Goal: Task Accomplishment & Management: Use online tool/utility

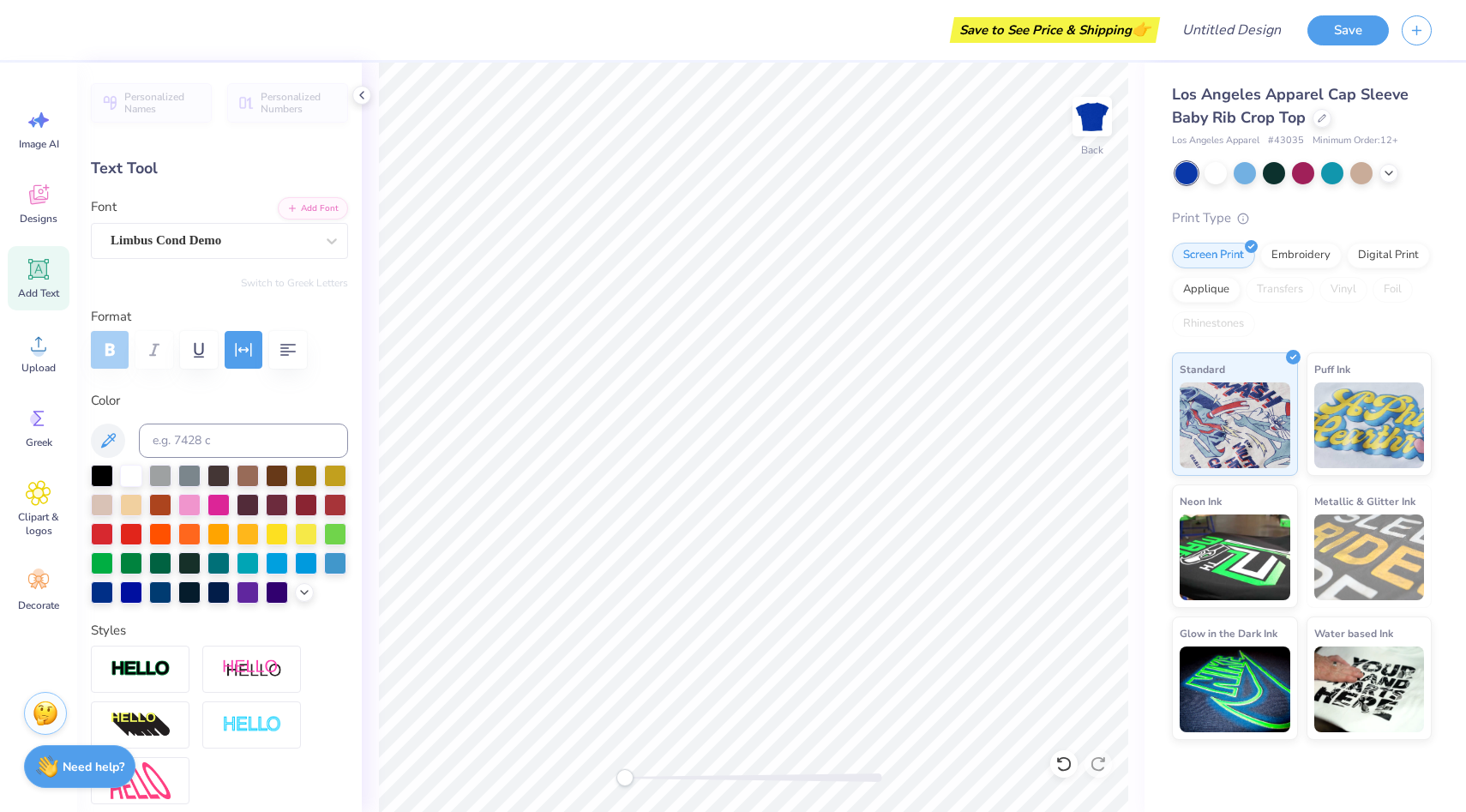
type textarea "T"
type textarea "Acouschicks"
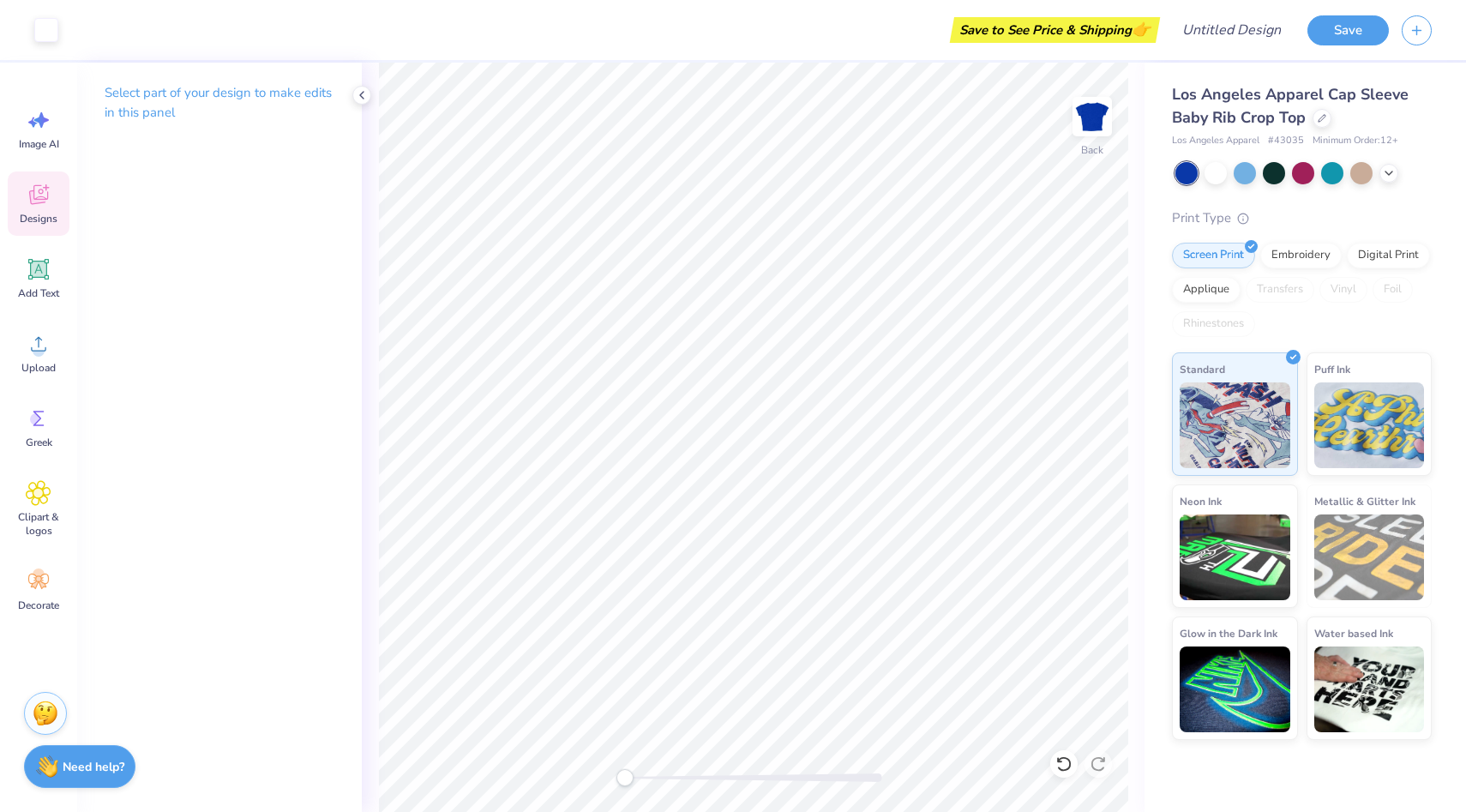
click at [45, 187] on icon at bounding box center [46, 188] width 7 height 7
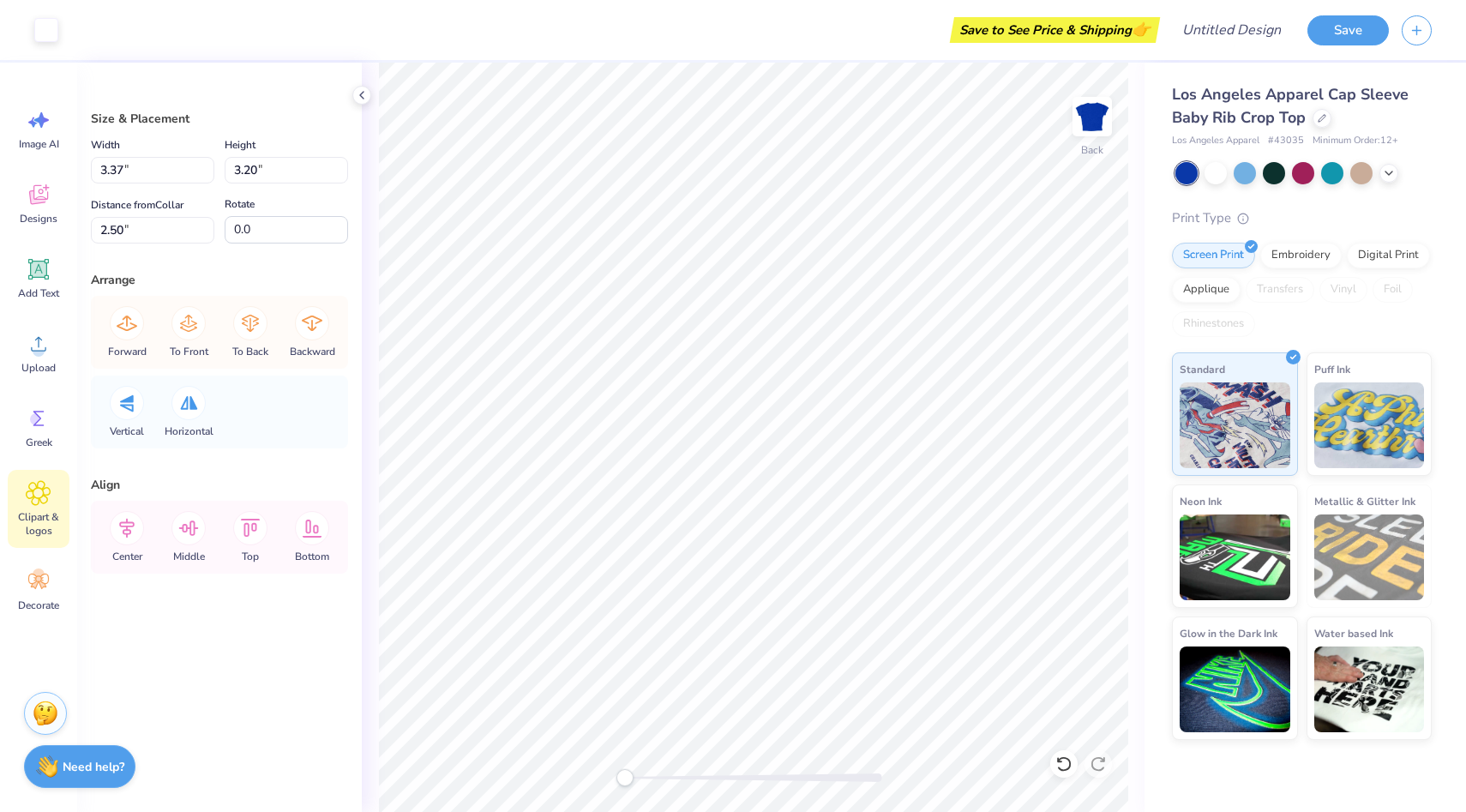
click at [26, 508] on div "Clipart & logos" at bounding box center [38, 509] width 62 height 78
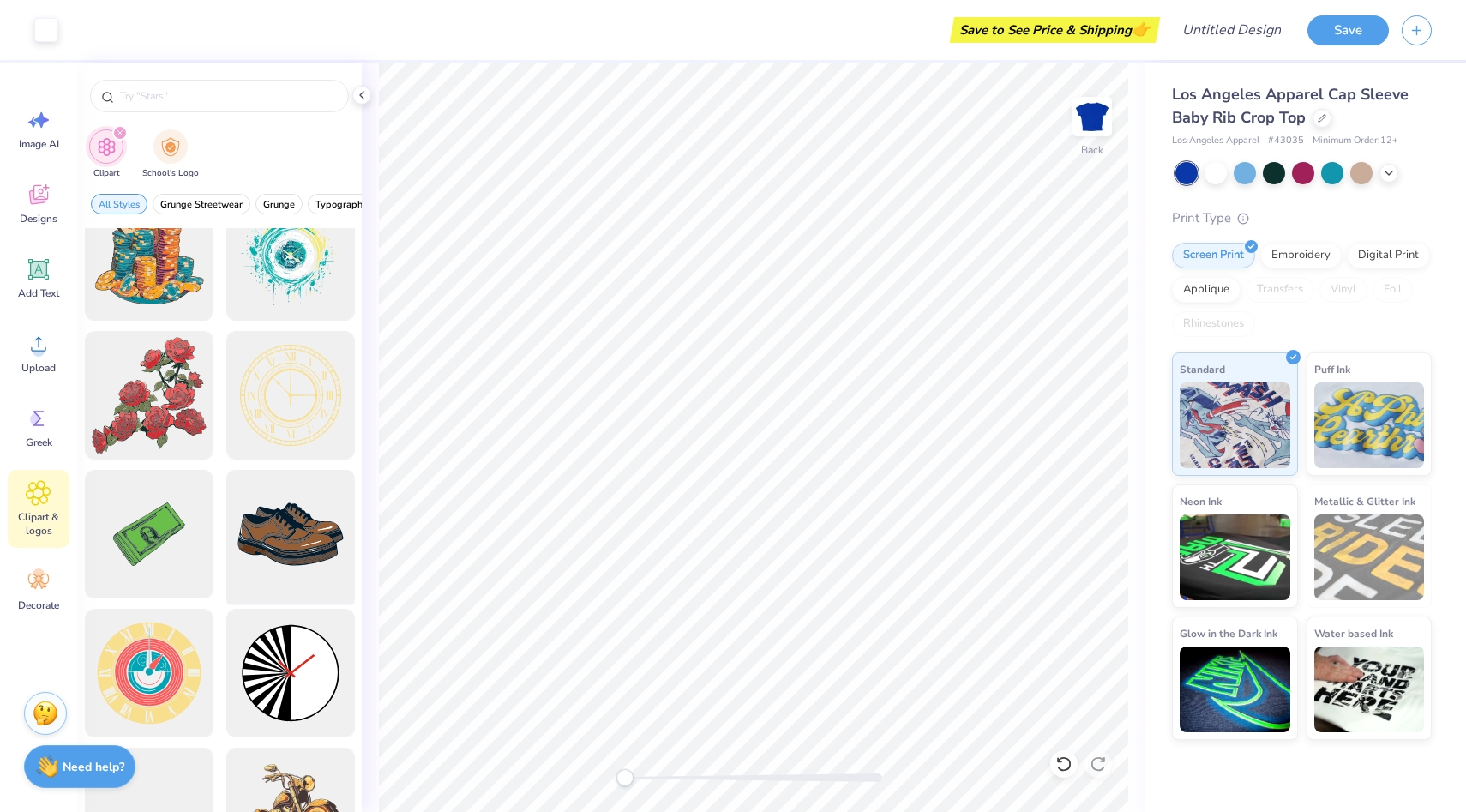
scroll to position [422, 0]
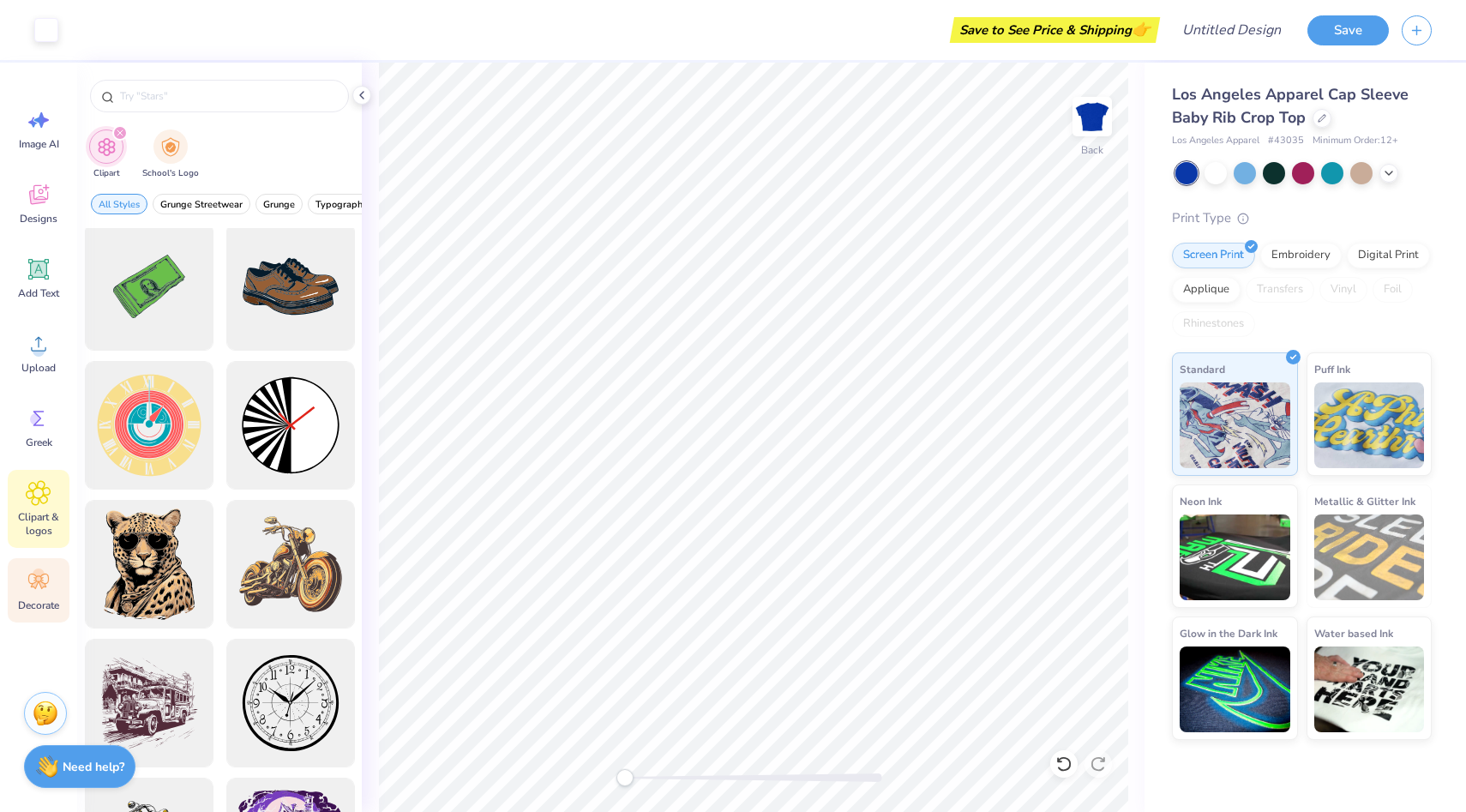
click at [45, 587] on icon at bounding box center [38, 581] width 25 height 25
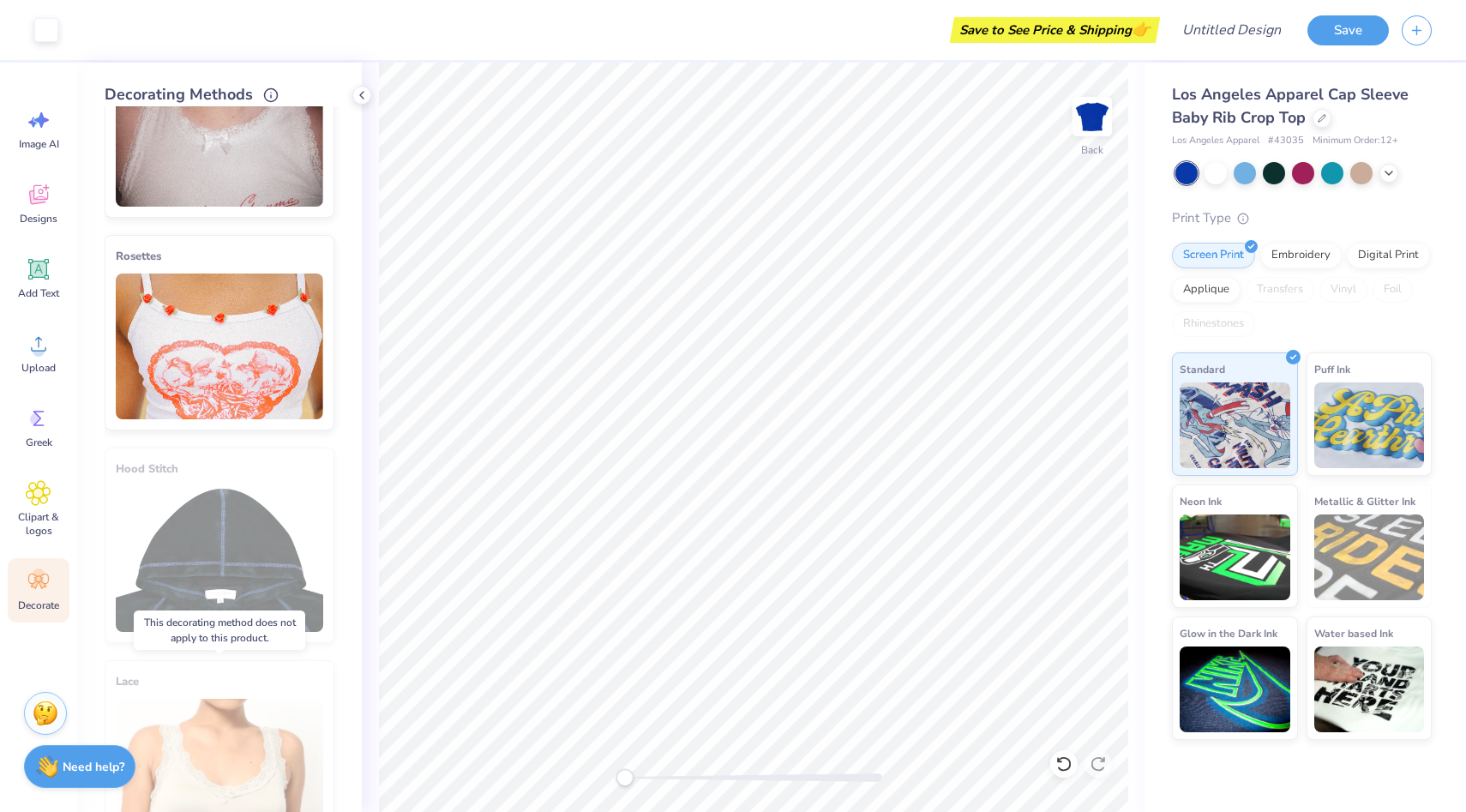
scroll to position [733, 0]
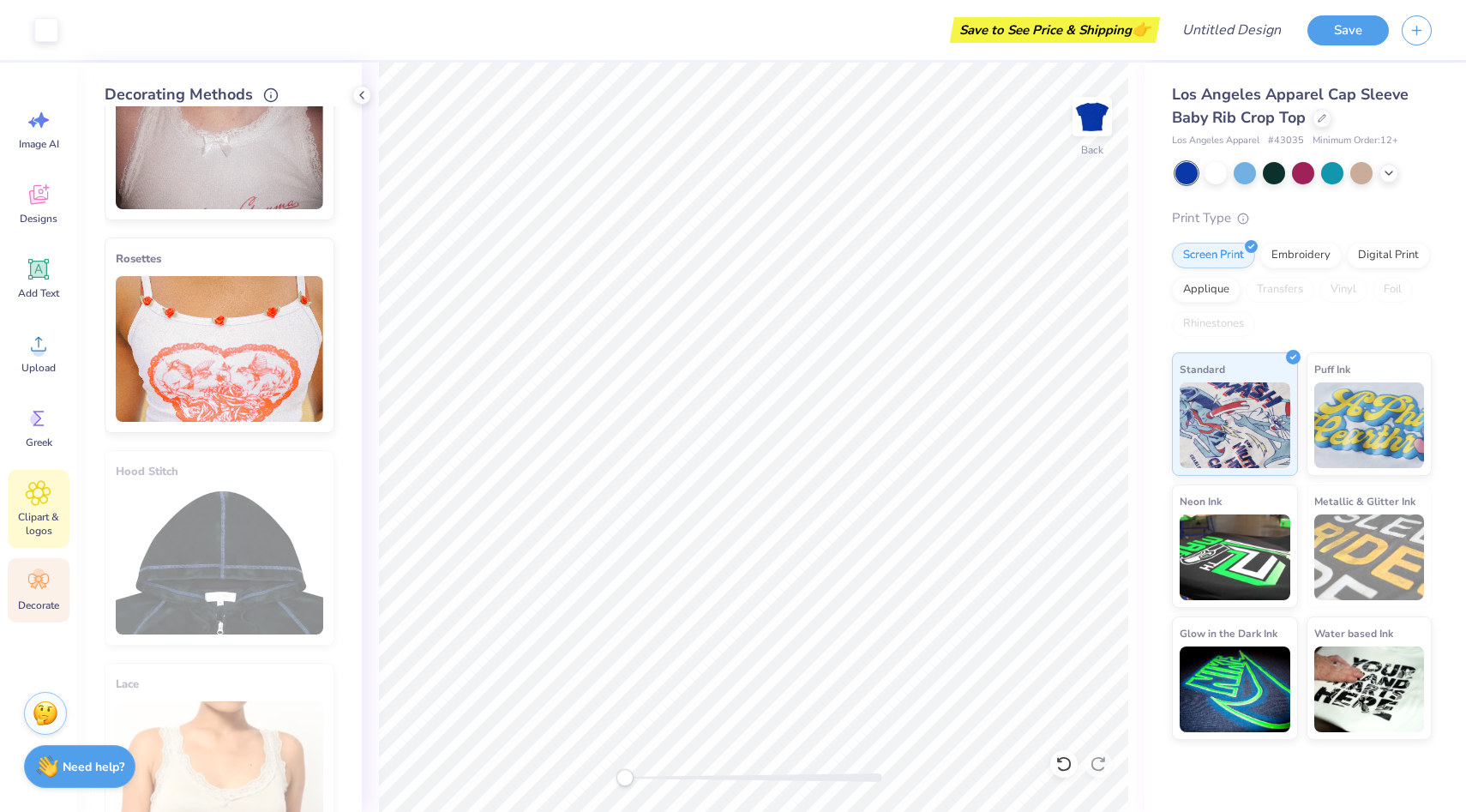
click at [22, 496] on div "Clipart & logos" at bounding box center [38, 509] width 62 height 78
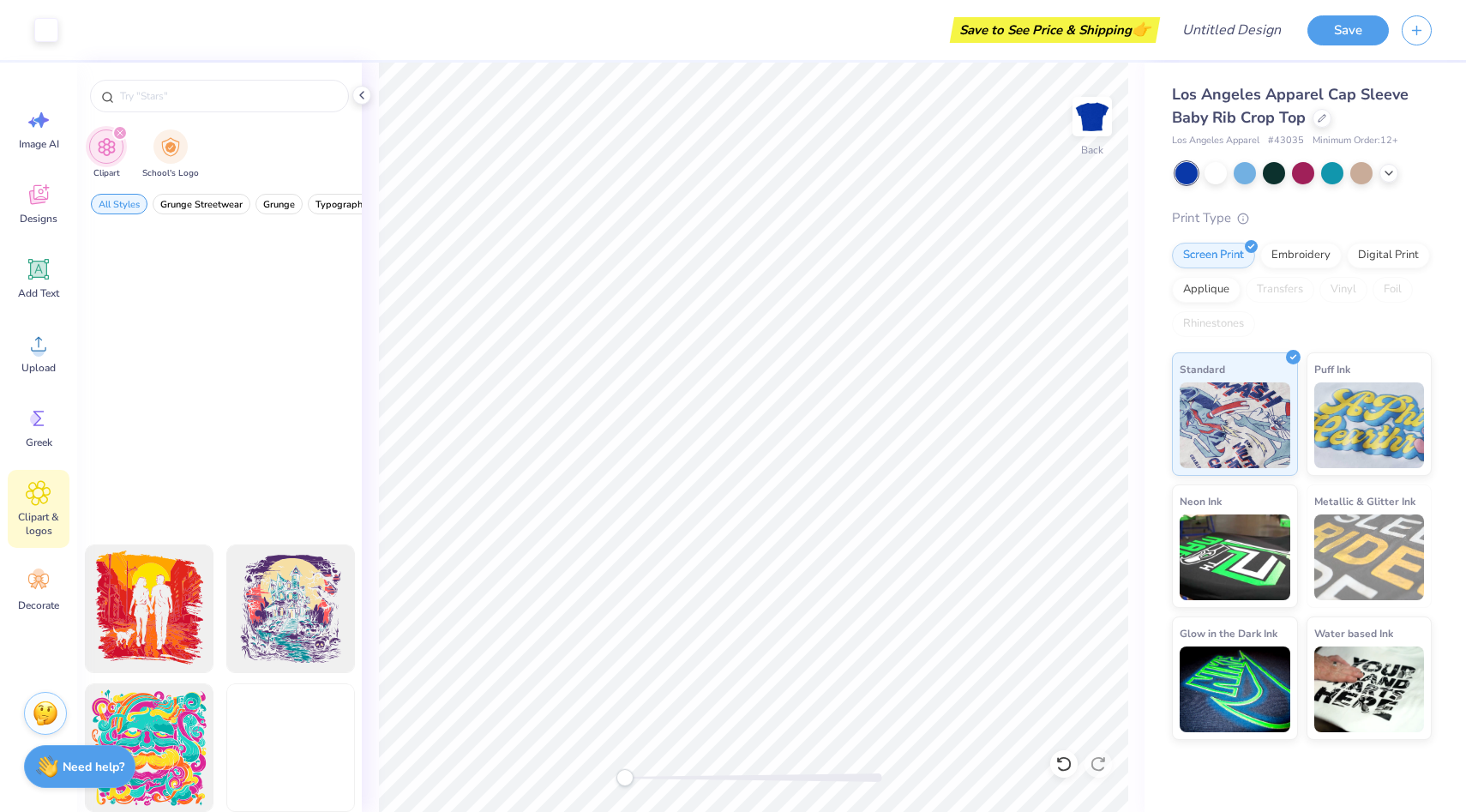
scroll to position [2451, 0]
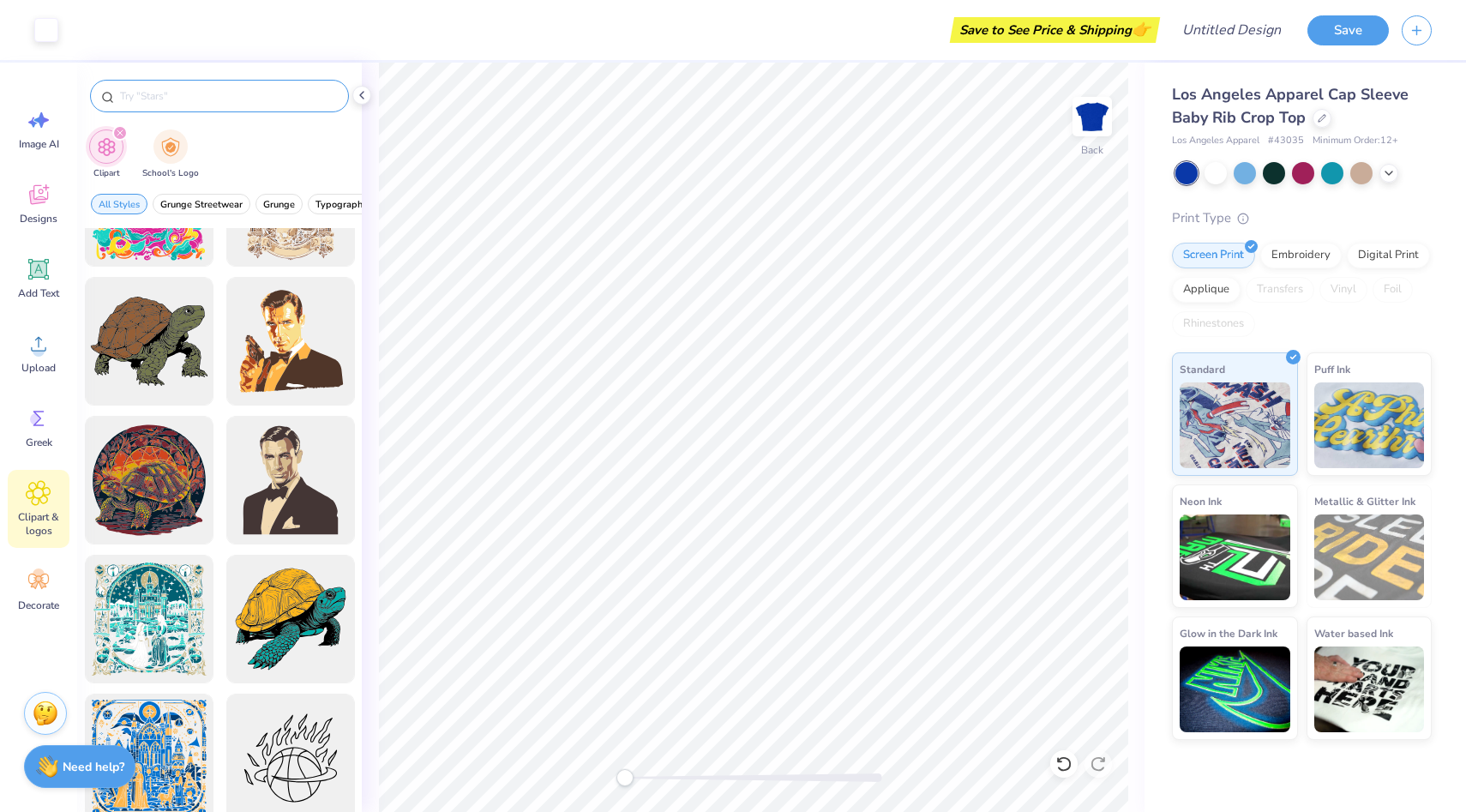
click at [241, 100] on input "text" at bounding box center [228, 96] width 219 height 17
type input "sparkles"
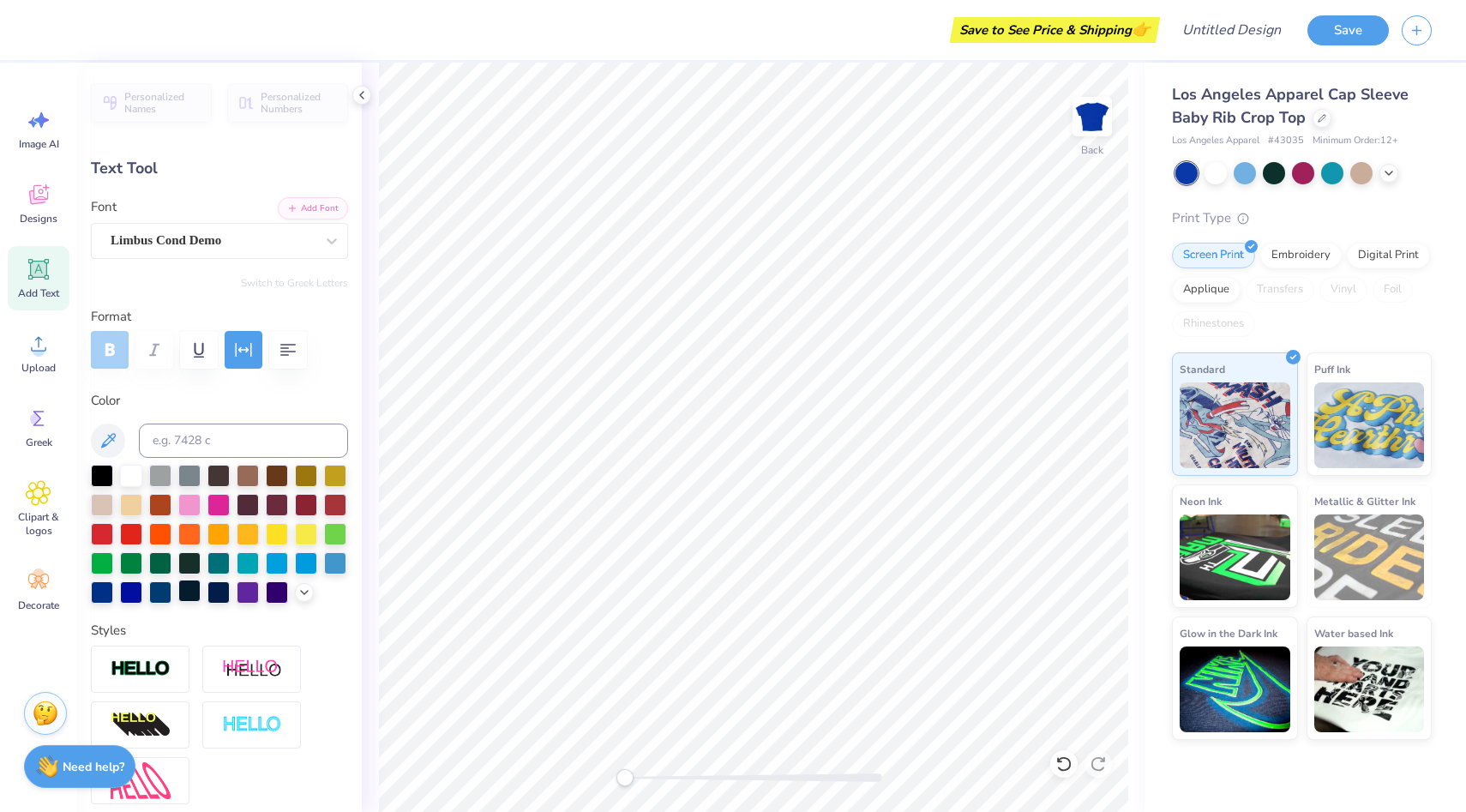
click at [190, 586] on div at bounding box center [189, 591] width 22 height 22
click at [133, 588] on div at bounding box center [131, 591] width 22 height 22
type input "6.82"
click at [1257, 36] on input "Design Title" at bounding box center [1210, 30] width 168 height 35
type input "Star AcousChicks"
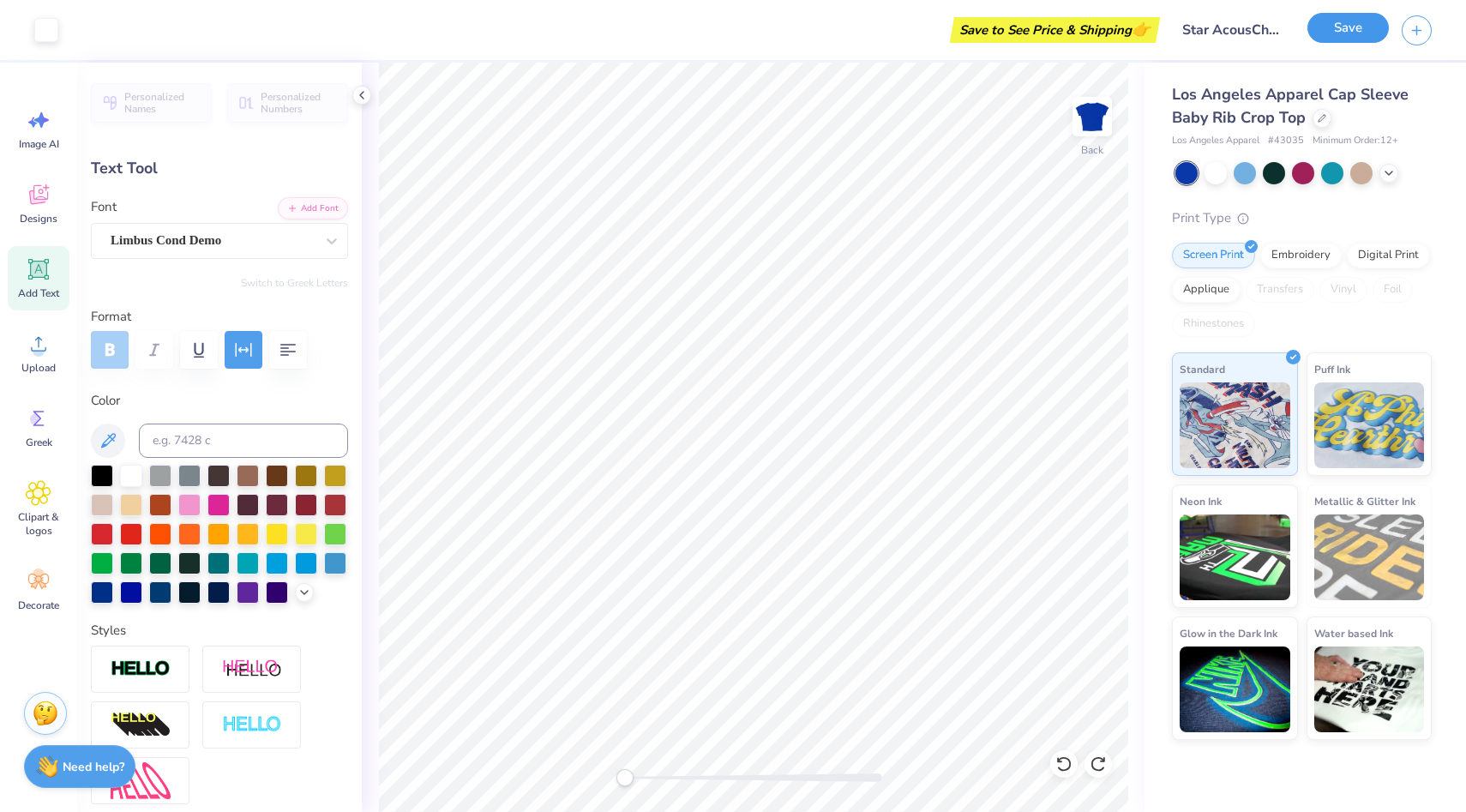
click at [1385, 27] on button "Save" at bounding box center [1348, 27] width 81 height 30
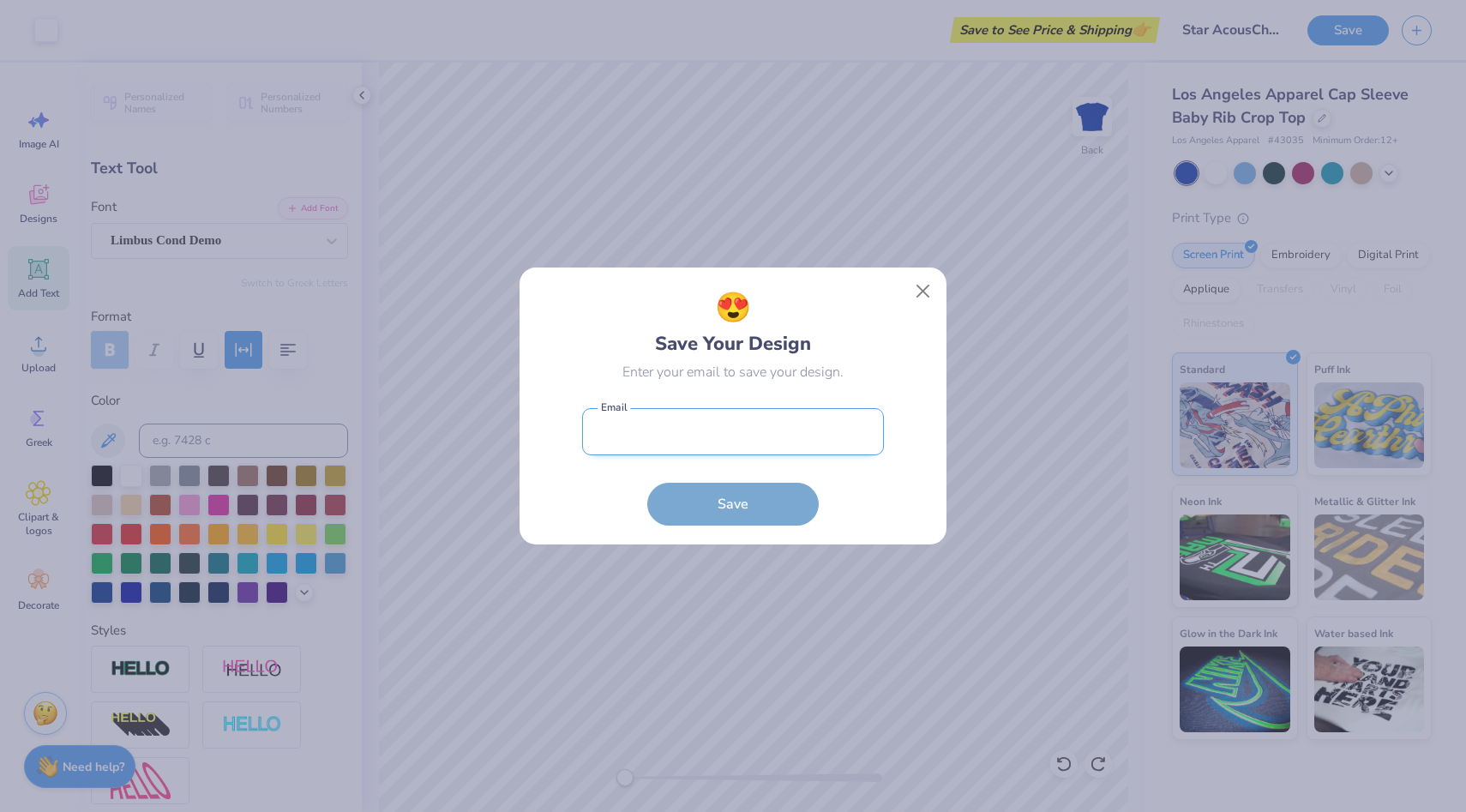
click at [718, 429] on input "email" at bounding box center [732, 431] width 301 height 47
type input "a"
type input "katherj@bgsu.edu"
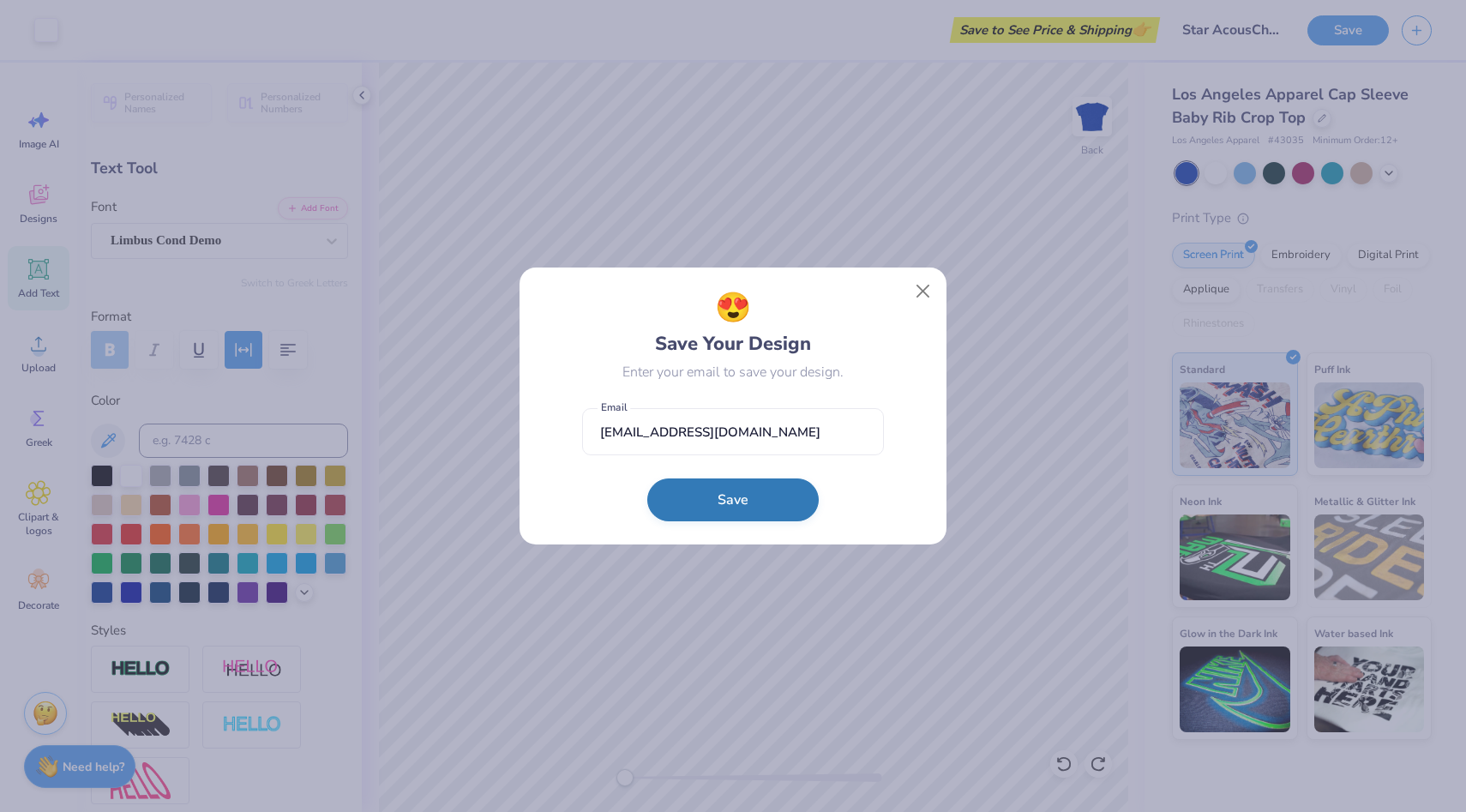
click at [762, 502] on button "Save" at bounding box center [733, 500] width 171 height 43
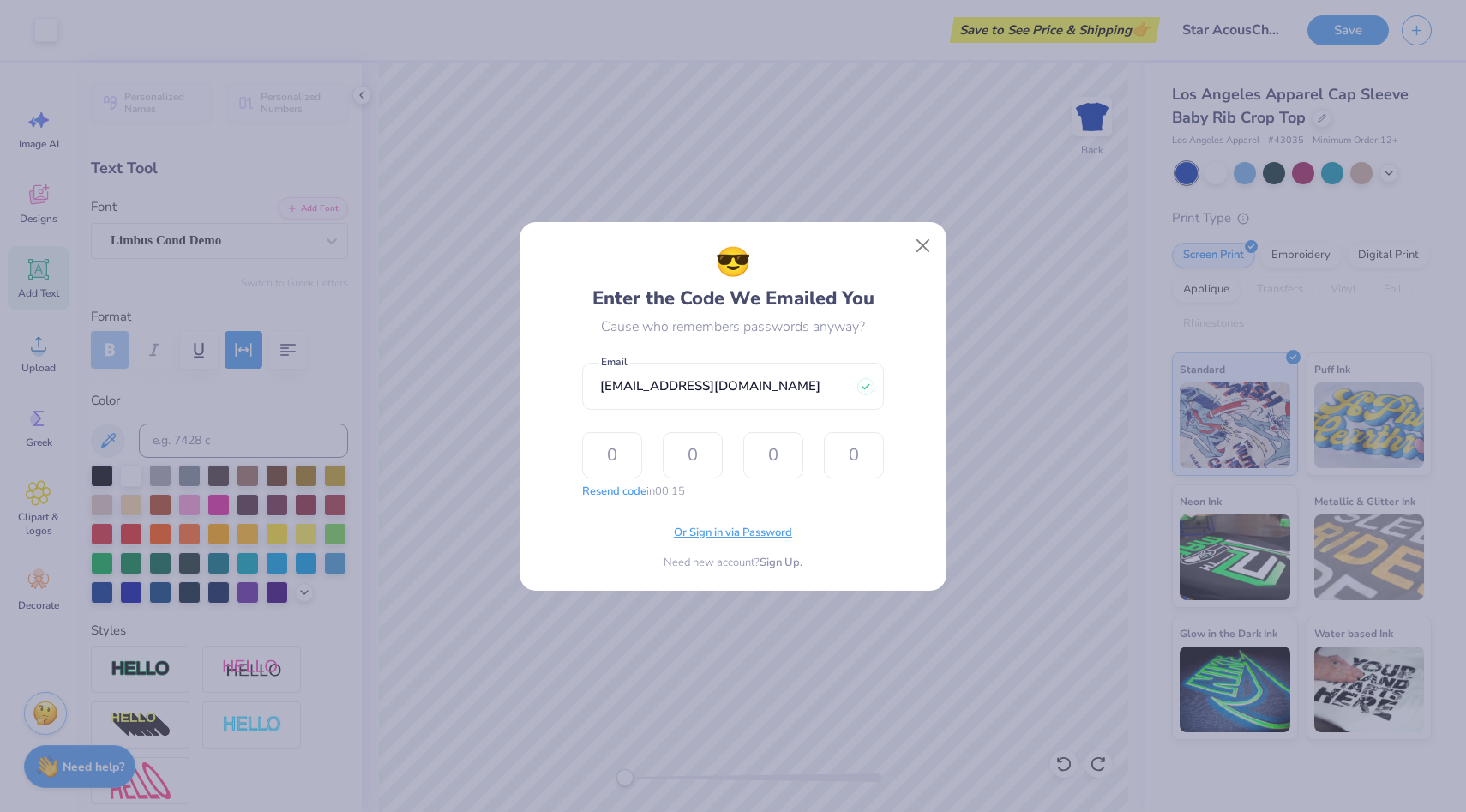
click at [758, 528] on span "Or Sign in via Password" at bounding box center [733, 533] width 118 height 17
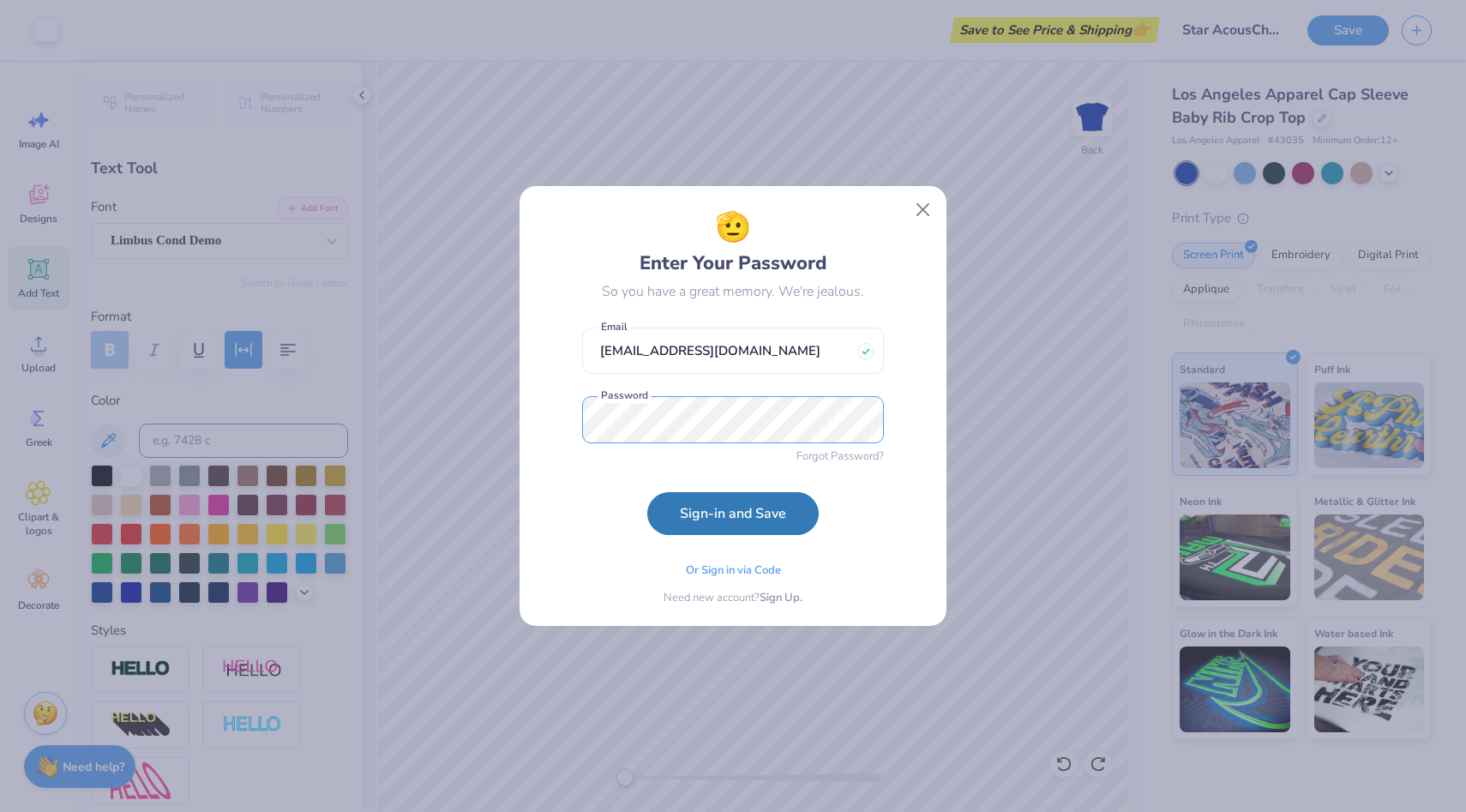
click at [647, 492] on button "Sign-in and Save" at bounding box center [733, 513] width 171 height 43
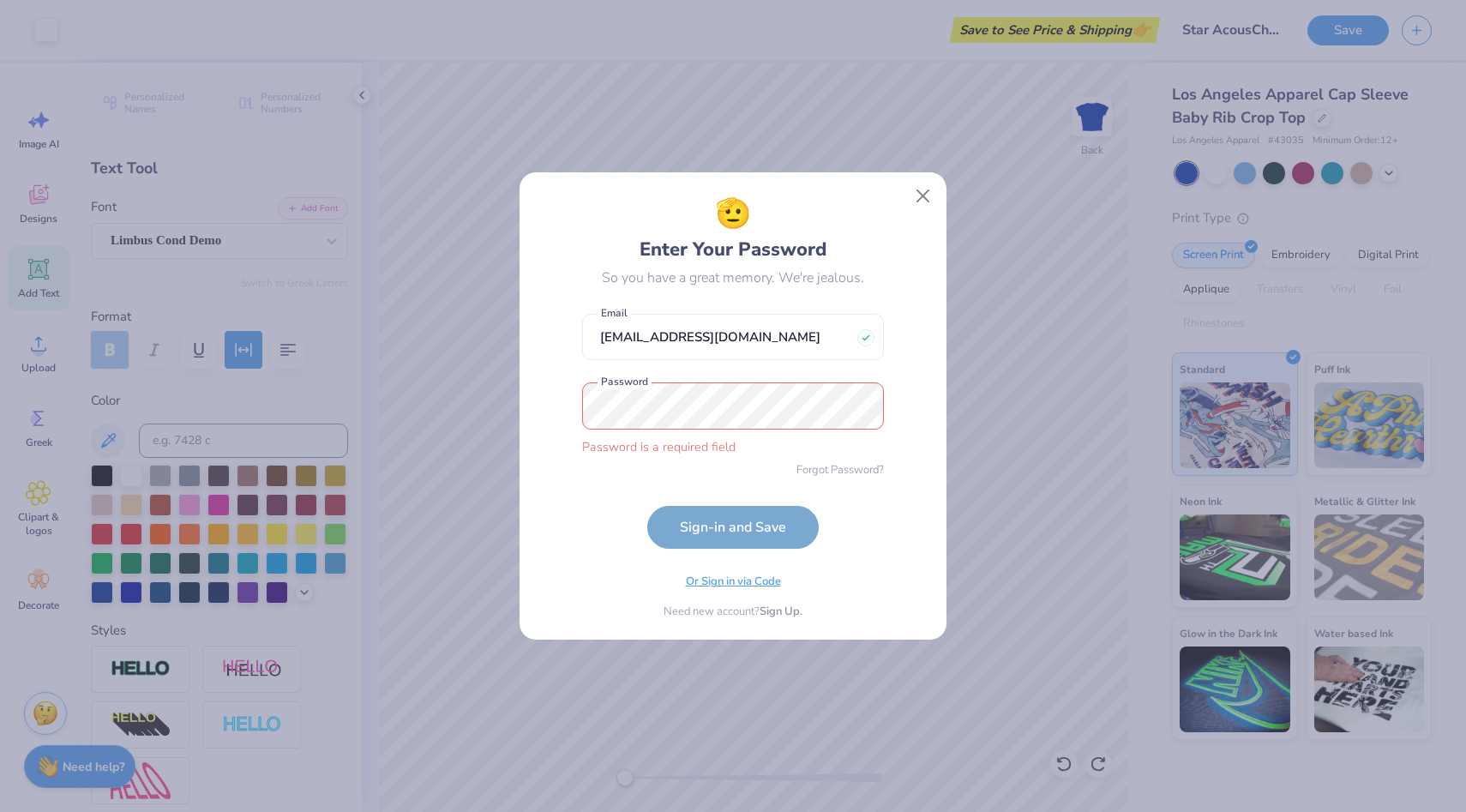
click at [751, 582] on span "Or Sign in via Code" at bounding box center [733, 582] width 96 height 17
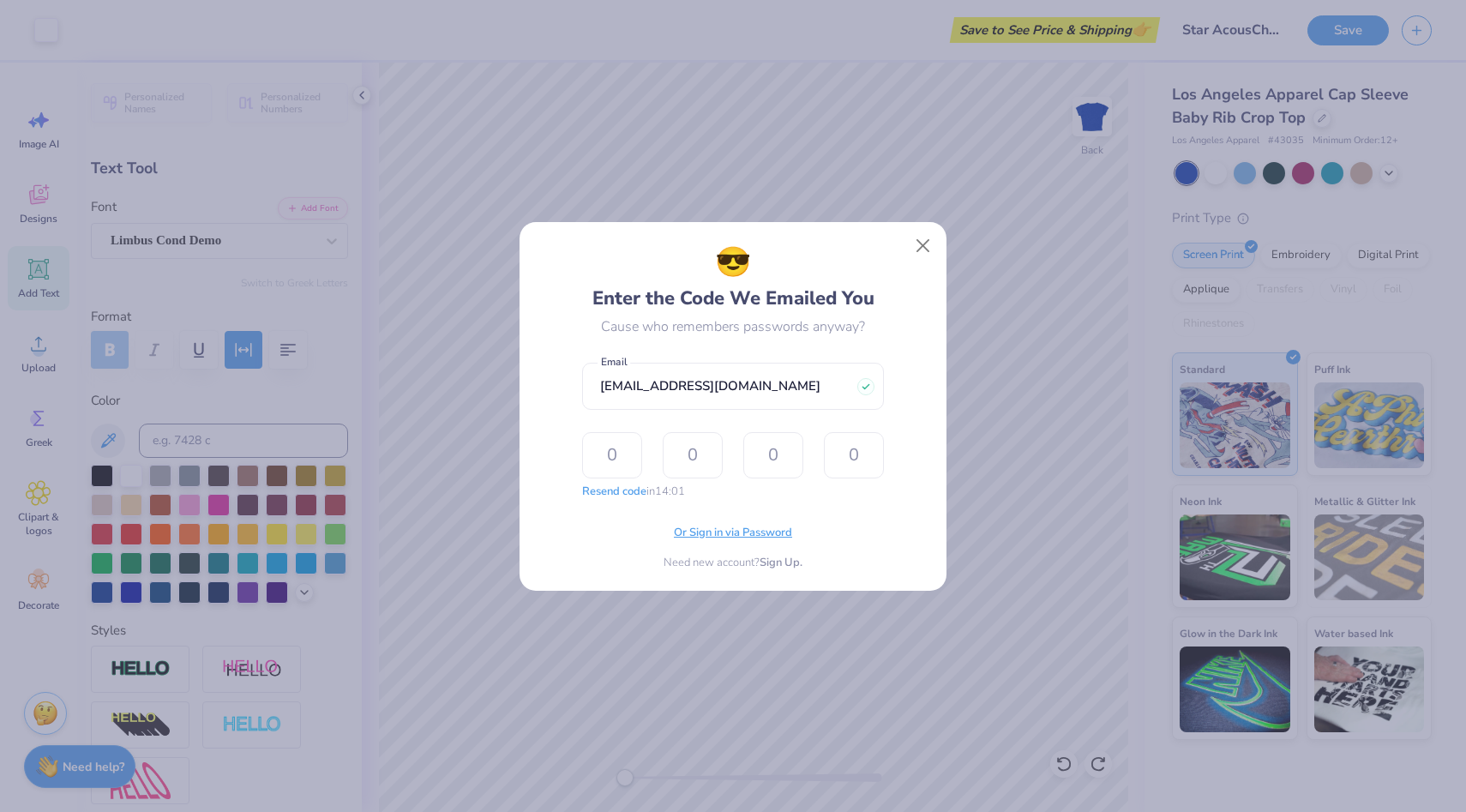
click at [787, 534] on span "Or Sign in via Password" at bounding box center [733, 533] width 118 height 17
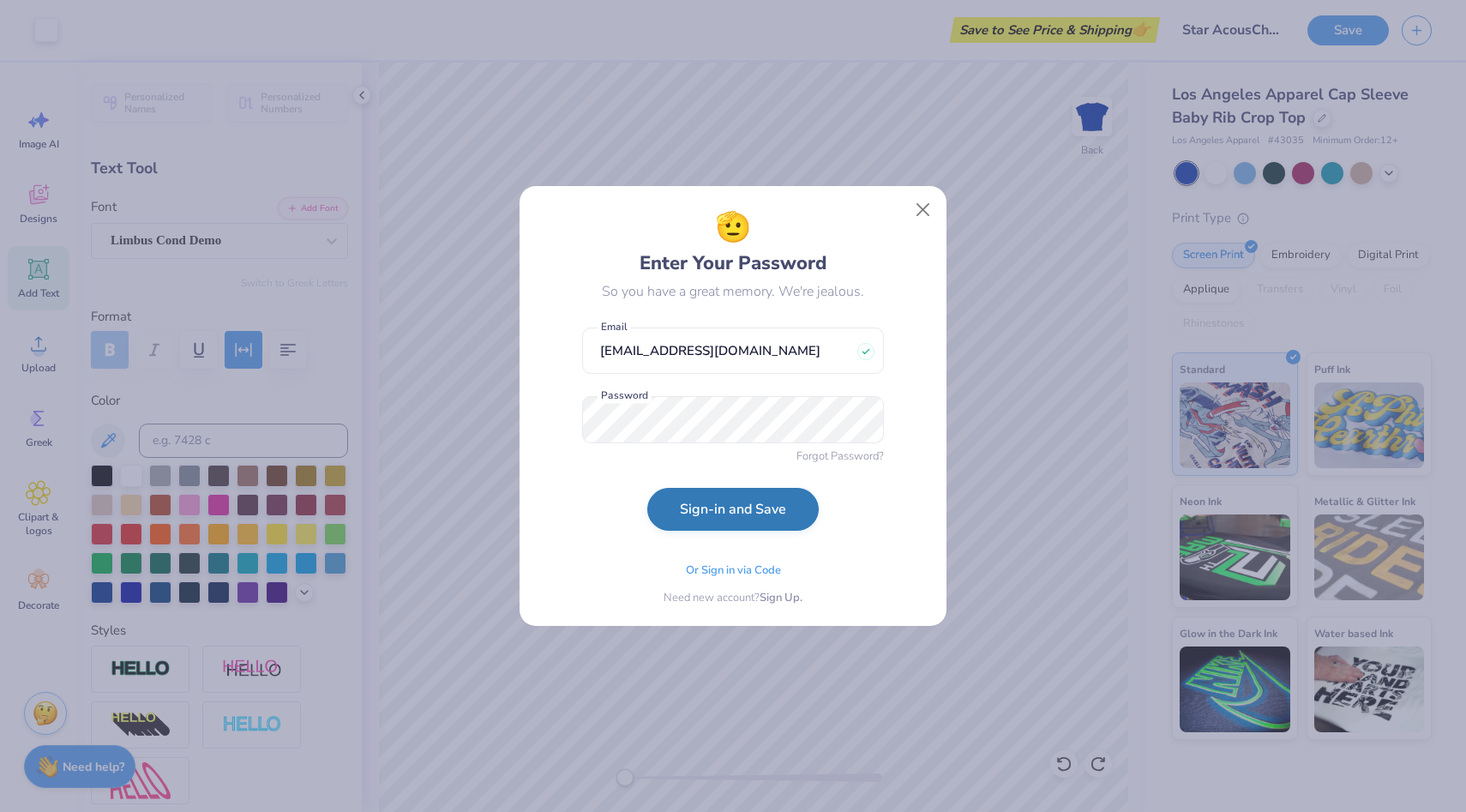
click at [766, 513] on button "Sign-in and Save" at bounding box center [733, 509] width 171 height 43
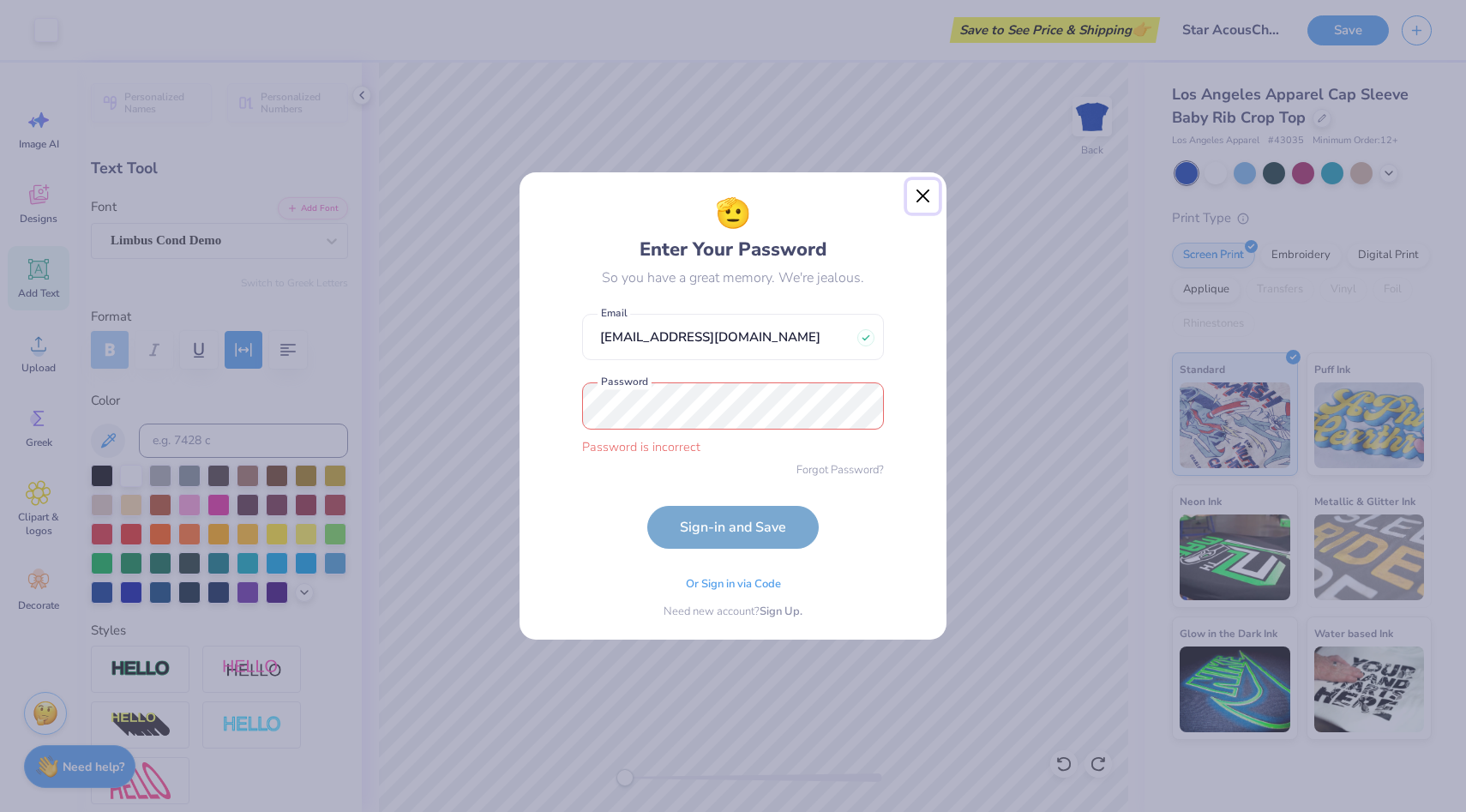
click at [918, 185] on button "Close" at bounding box center [923, 197] width 33 height 33
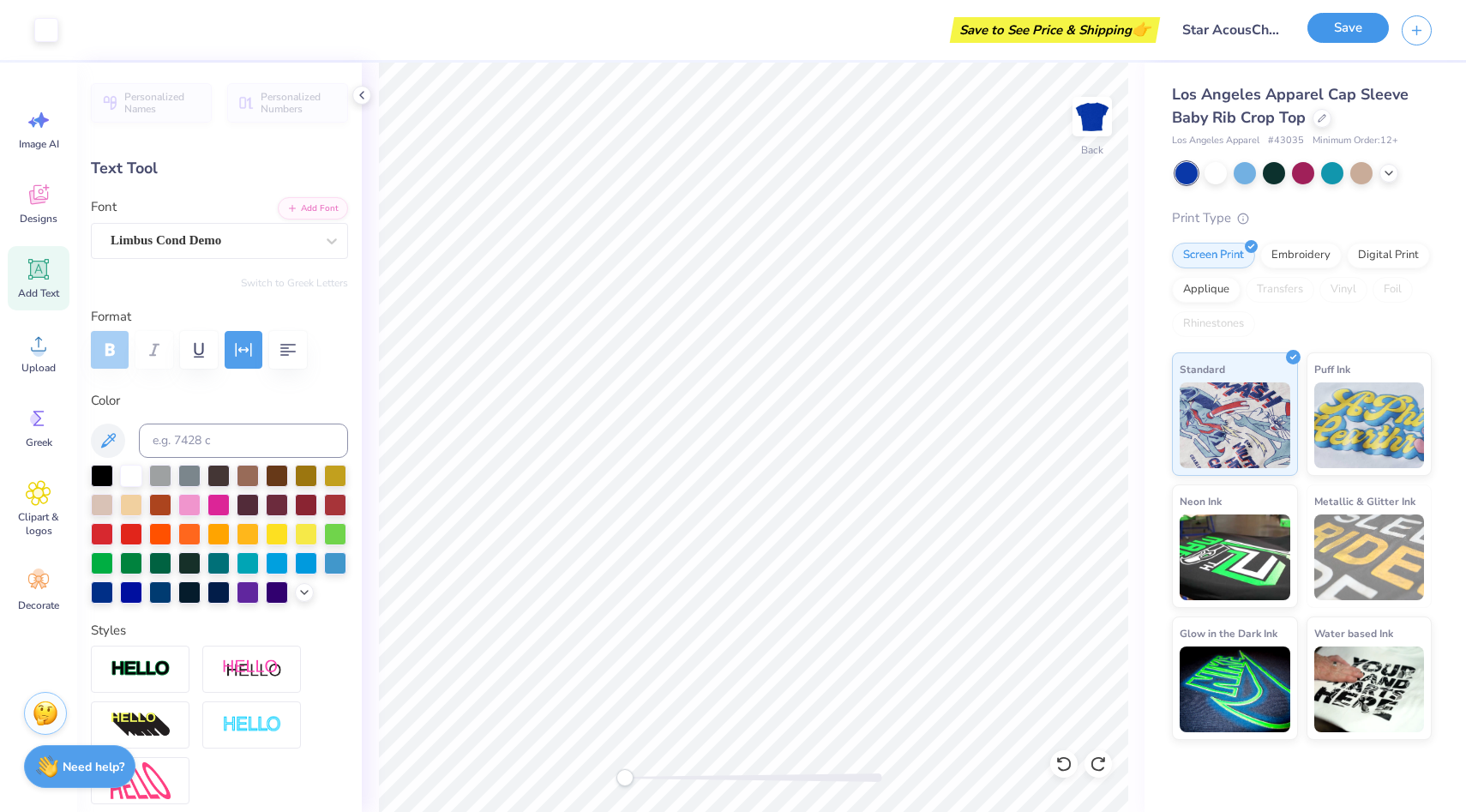
click at [1340, 36] on button "Save" at bounding box center [1348, 27] width 81 height 30
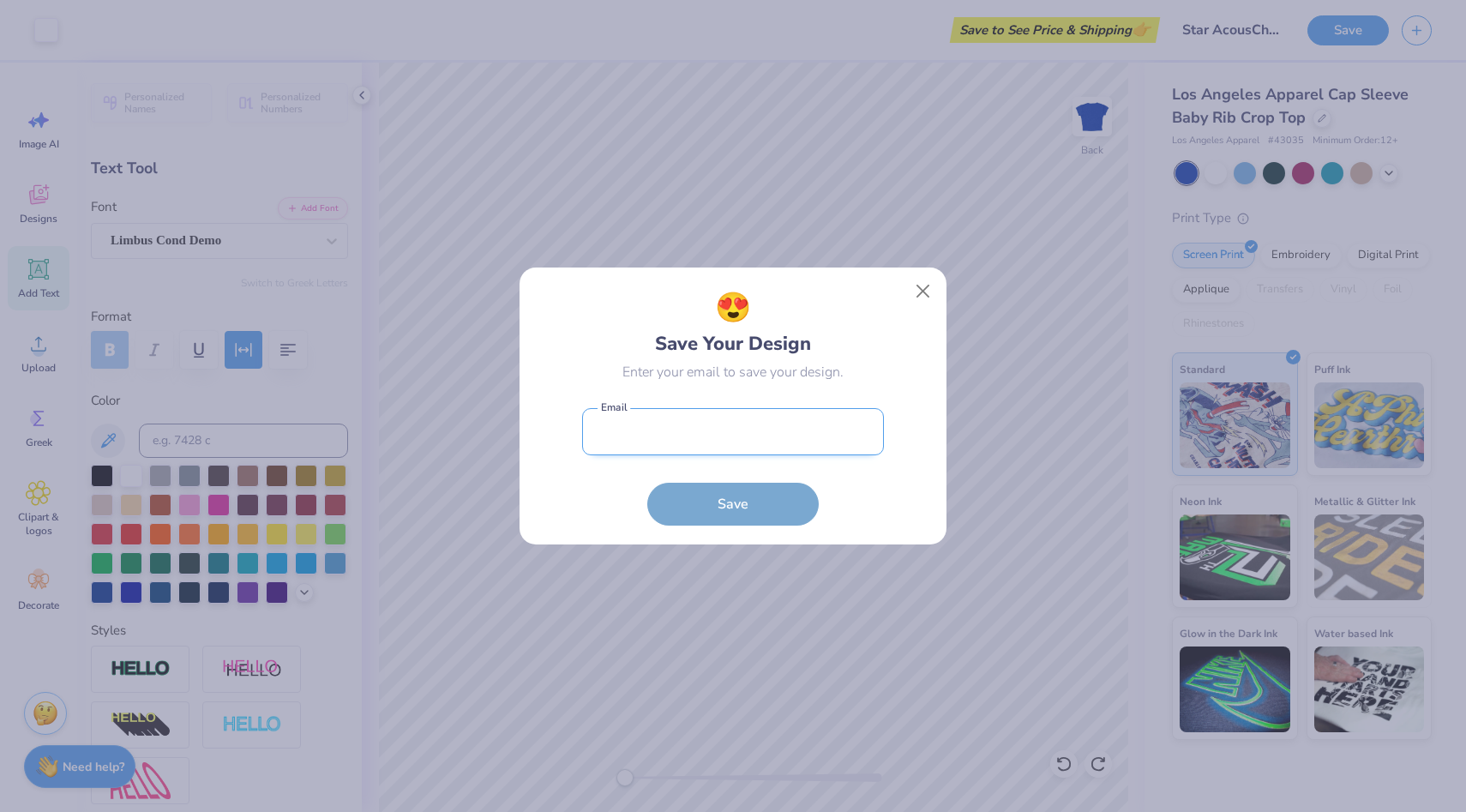
click at [806, 427] on input "email" at bounding box center [732, 431] width 301 height 47
type input "katherj@bgsu.edu"
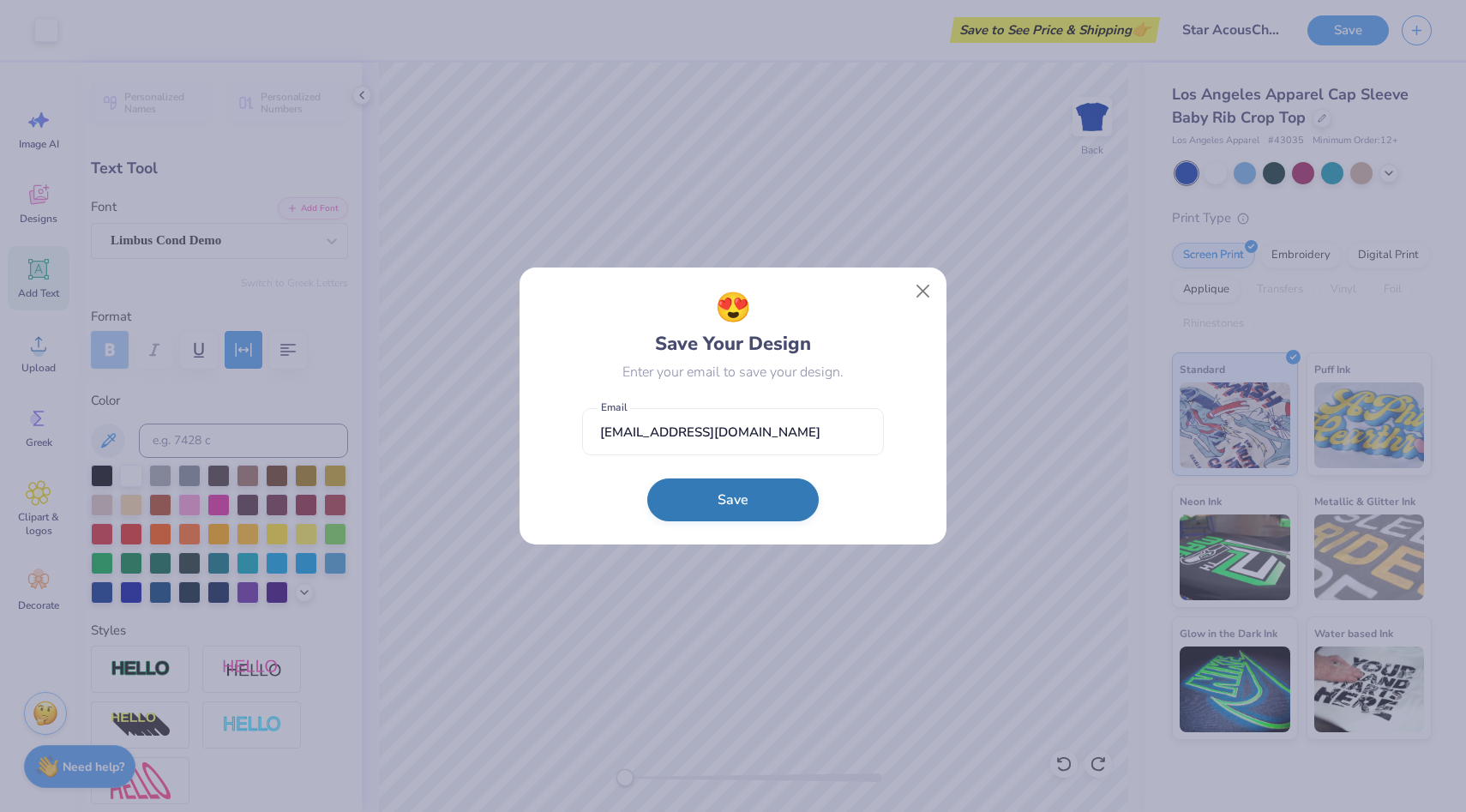
click at [744, 504] on button "Save" at bounding box center [733, 500] width 171 height 43
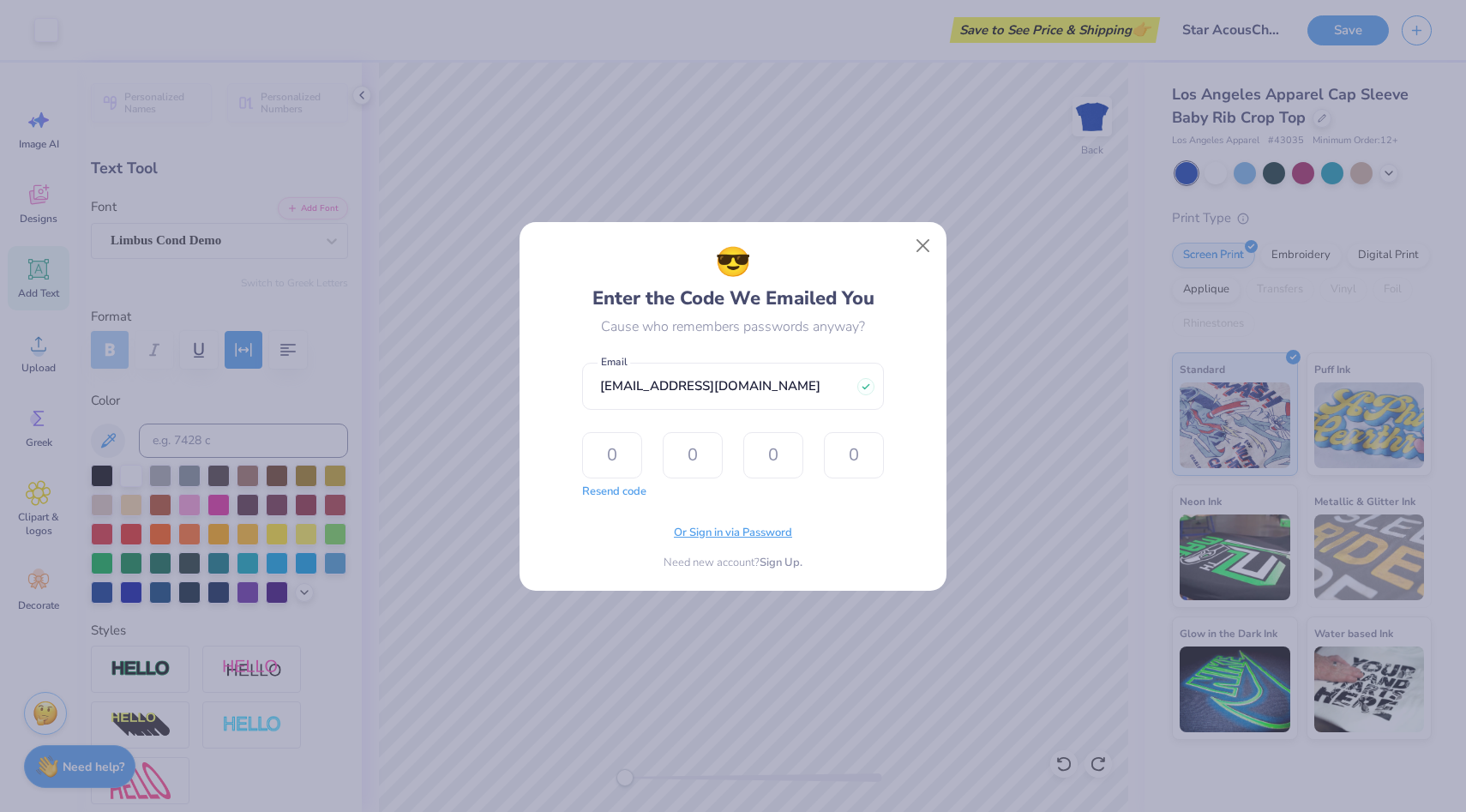
click at [765, 533] on span "Or Sign in via Password" at bounding box center [733, 533] width 118 height 17
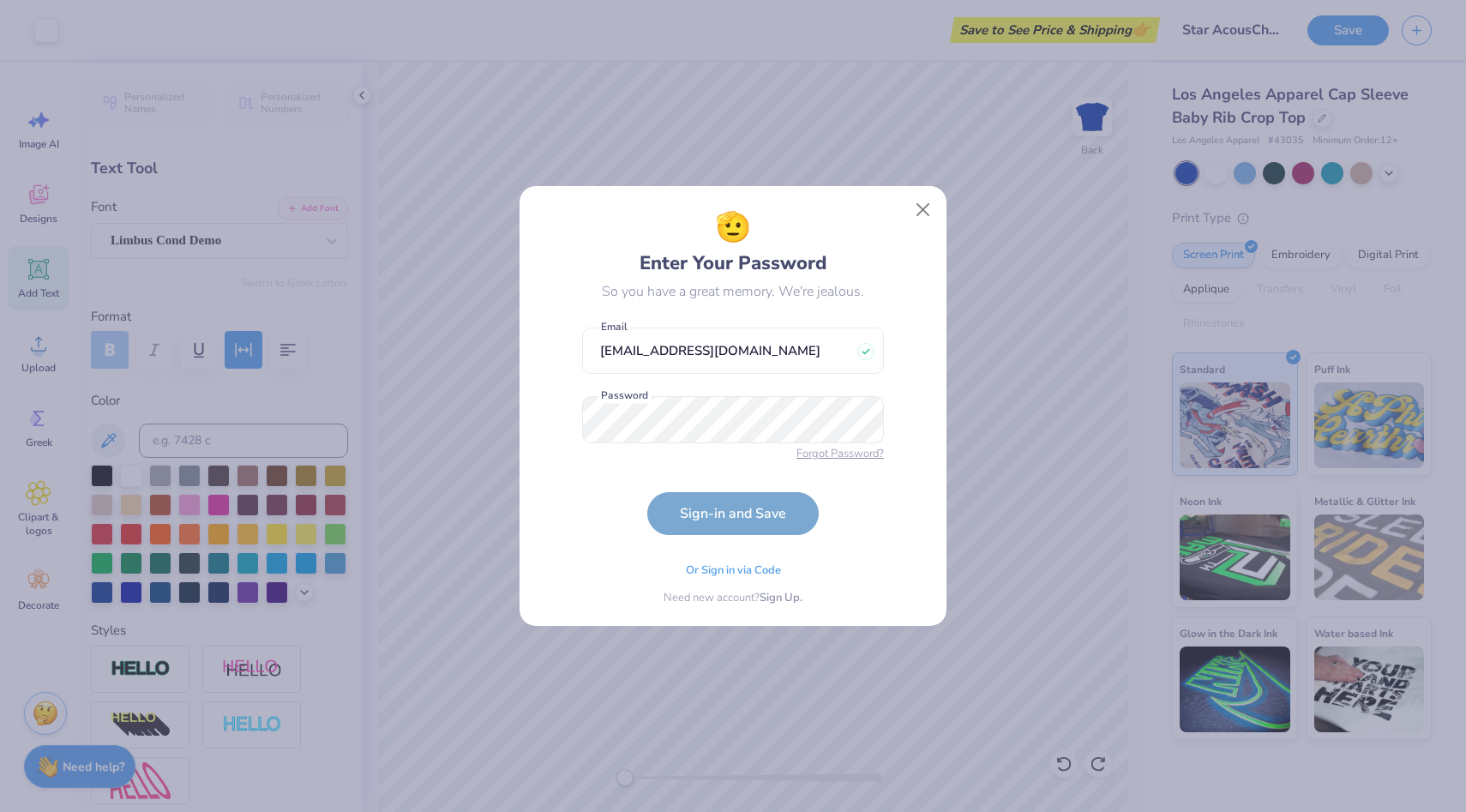
click at [843, 463] on div "Forgot Password?" at bounding box center [840, 457] width 87 height 17
click at [848, 455] on span "Forgot Password?" at bounding box center [840, 454] width 87 height 17
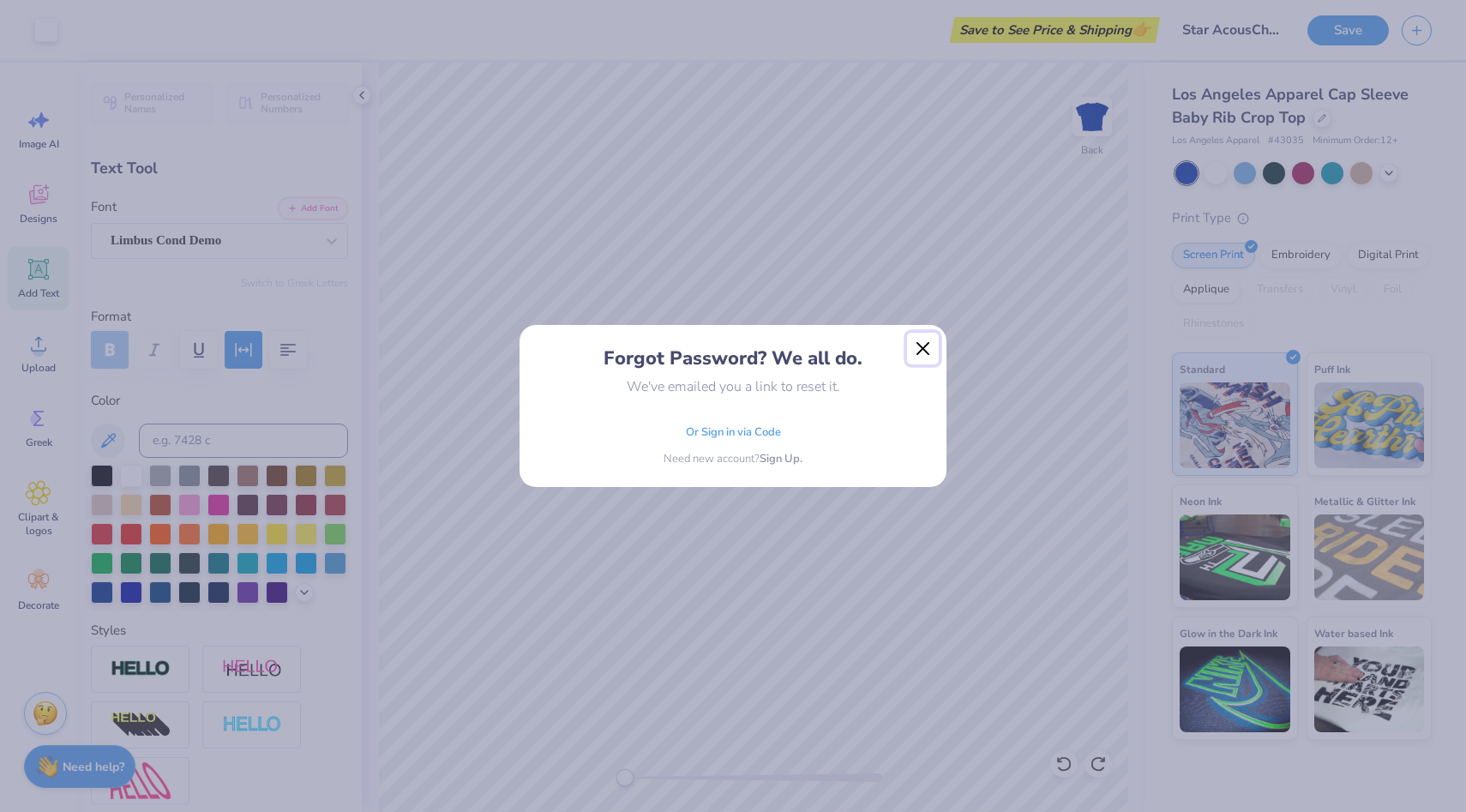
click at [928, 348] on button "Close" at bounding box center [923, 349] width 33 height 33
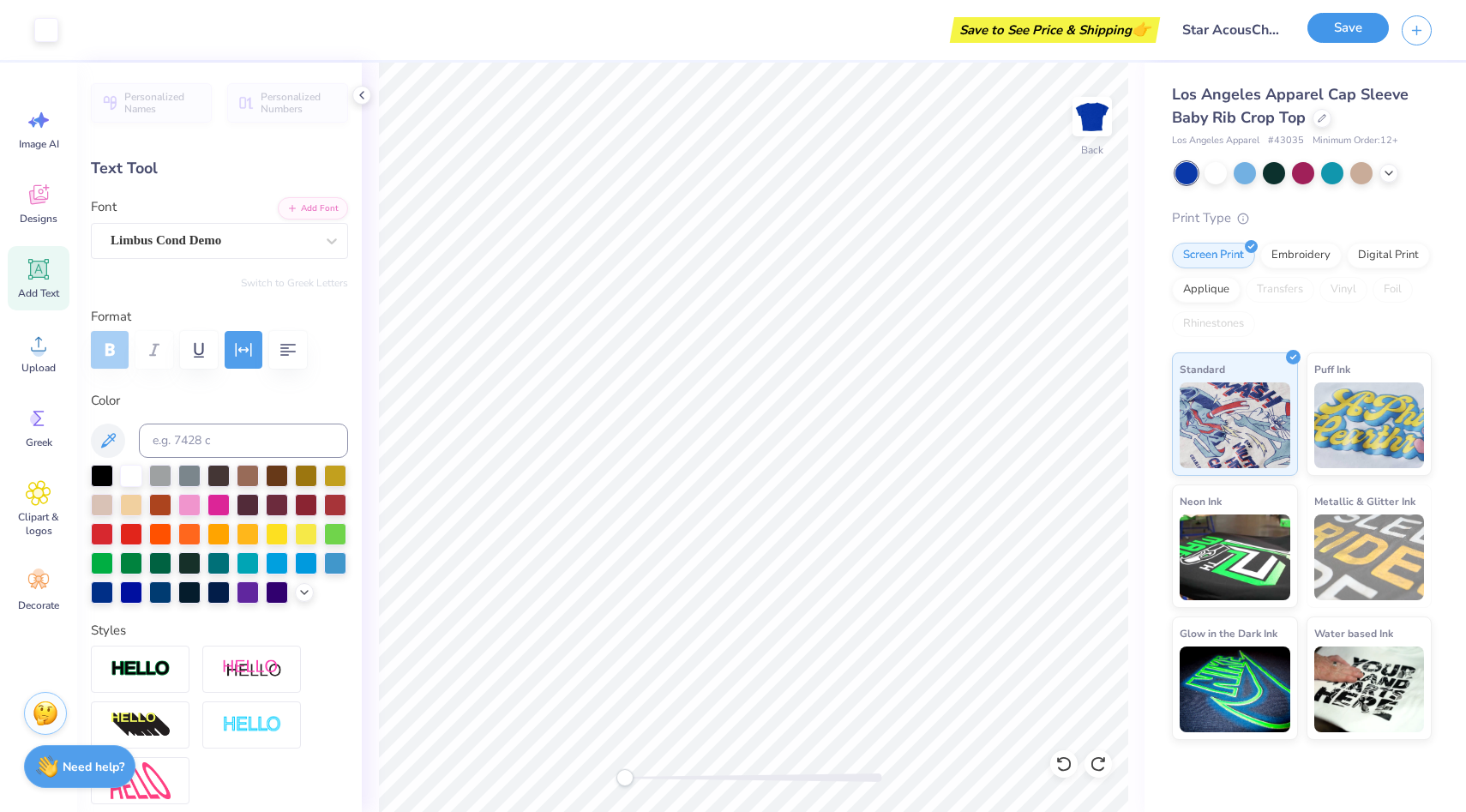
click at [1365, 37] on button "Save" at bounding box center [1348, 27] width 81 height 30
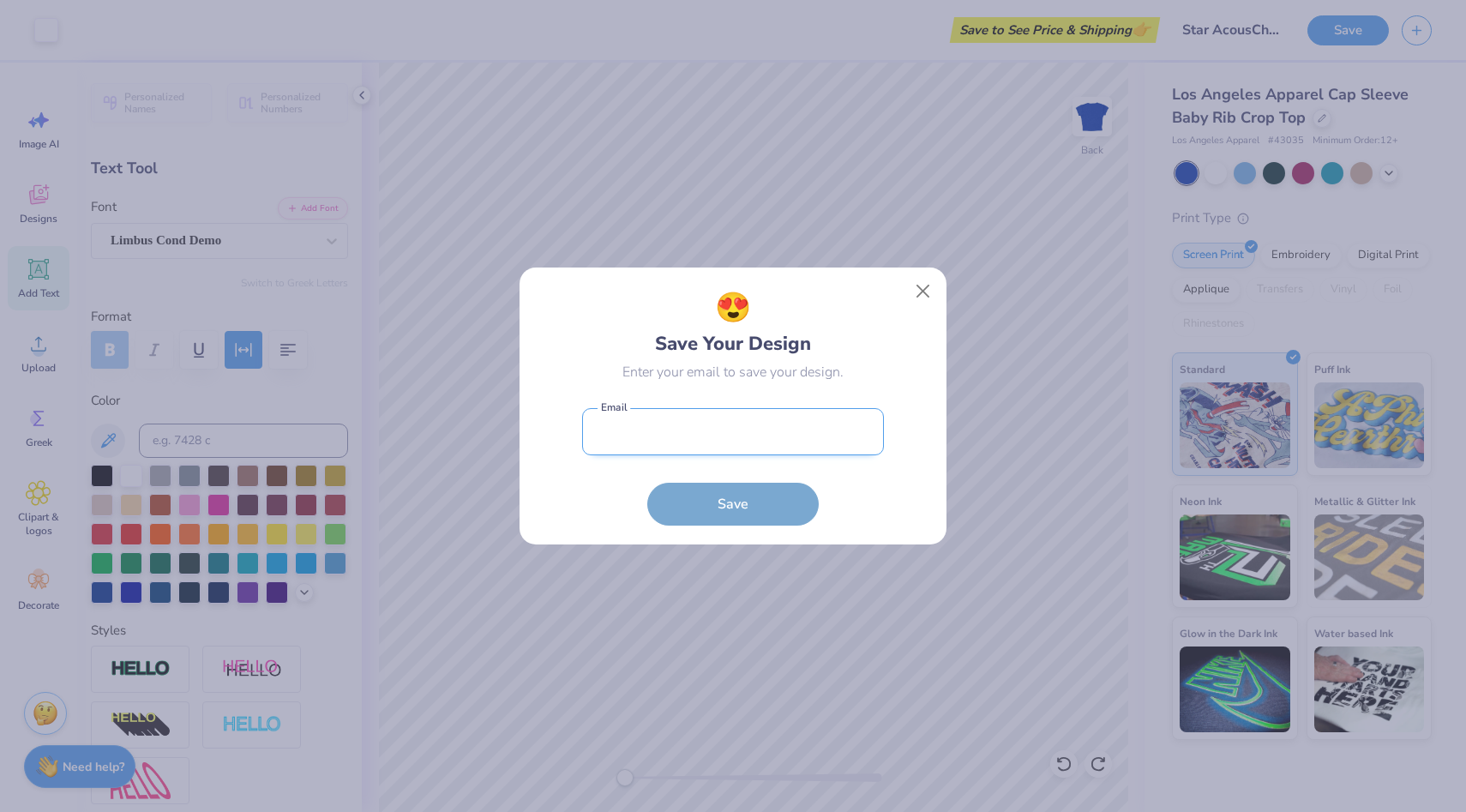
click at [763, 440] on input "email" at bounding box center [732, 431] width 301 height 47
type input "katherj@bgsu.edu"
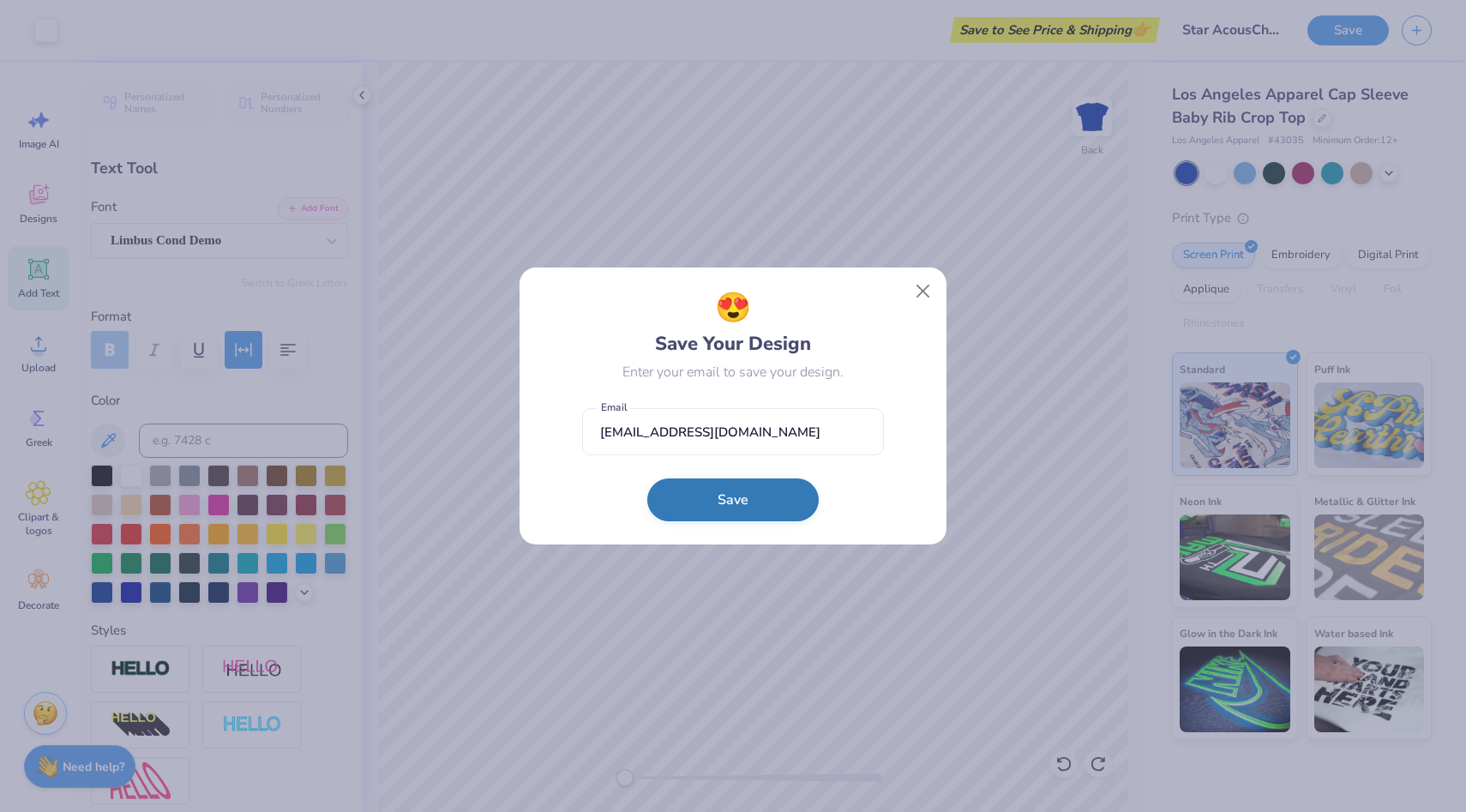
click at [739, 497] on button "Save" at bounding box center [733, 500] width 171 height 43
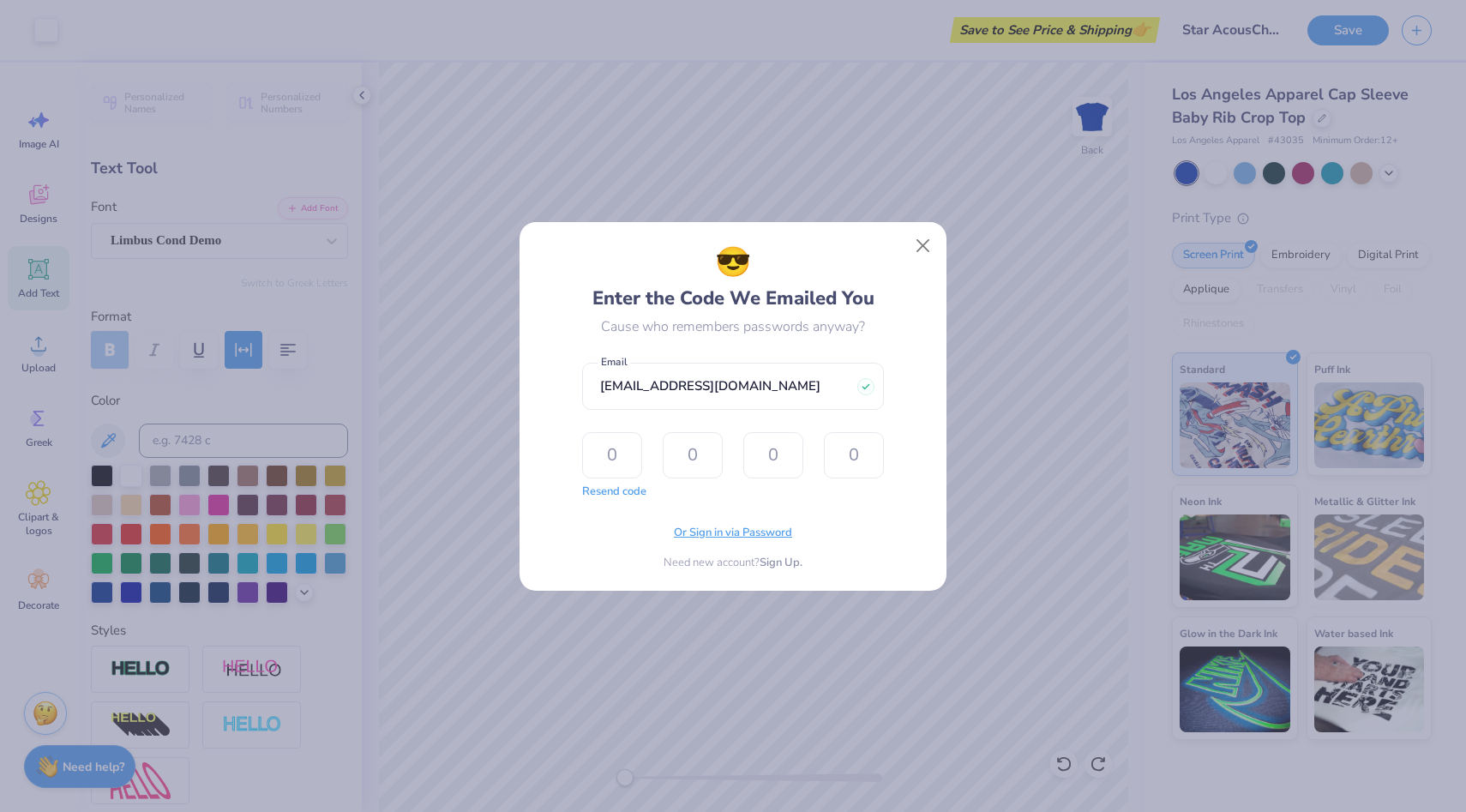
click at [745, 532] on span "Or Sign in via Password" at bounding box center [733, 533] width 118 height 17
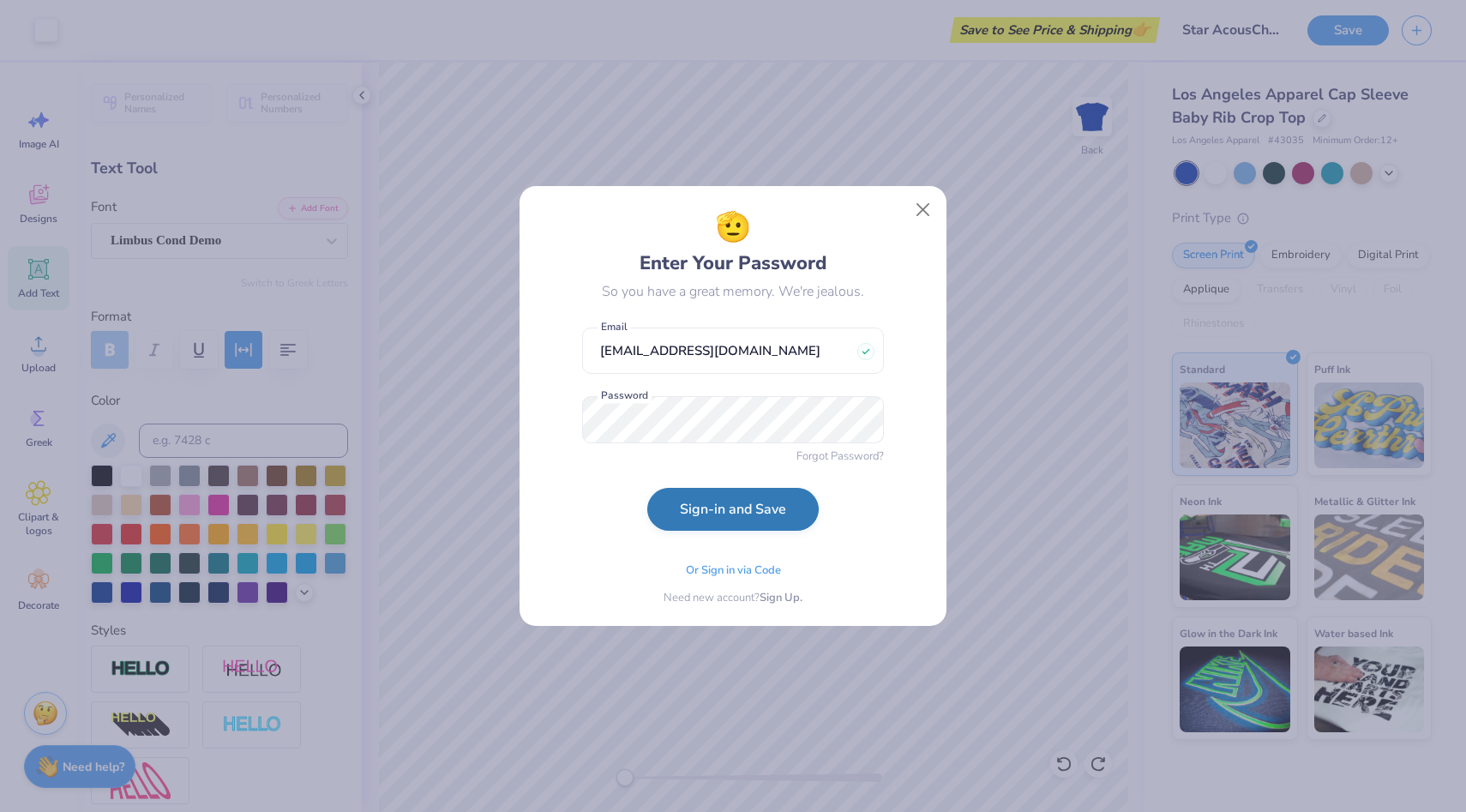
click at [763, 502] on button "Sign-in and Save" at bounding box center [733, 509] width 171 height 43
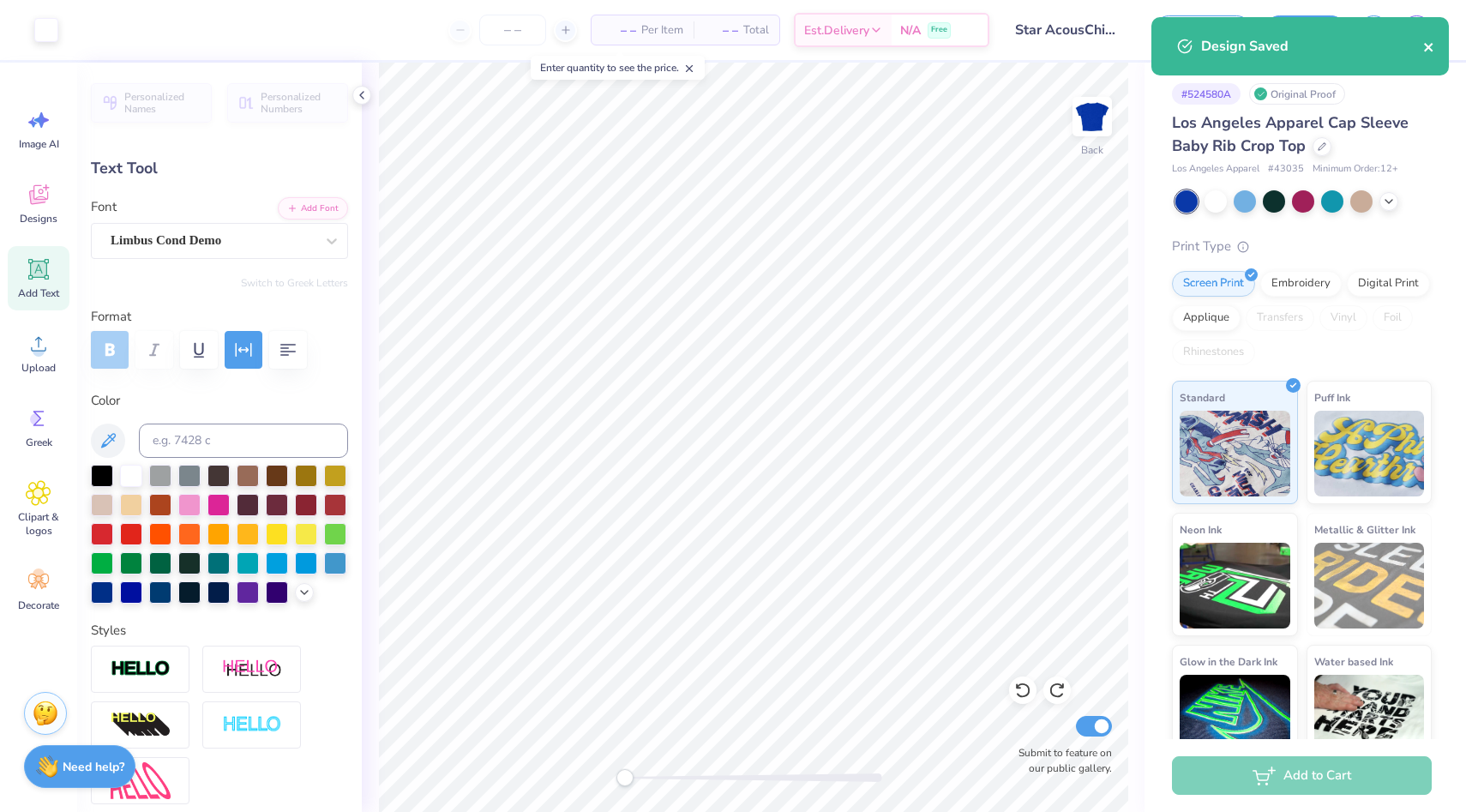
click at [1435, 47] on icon "close" at bounding box center [1429, 46] width 12 height 14
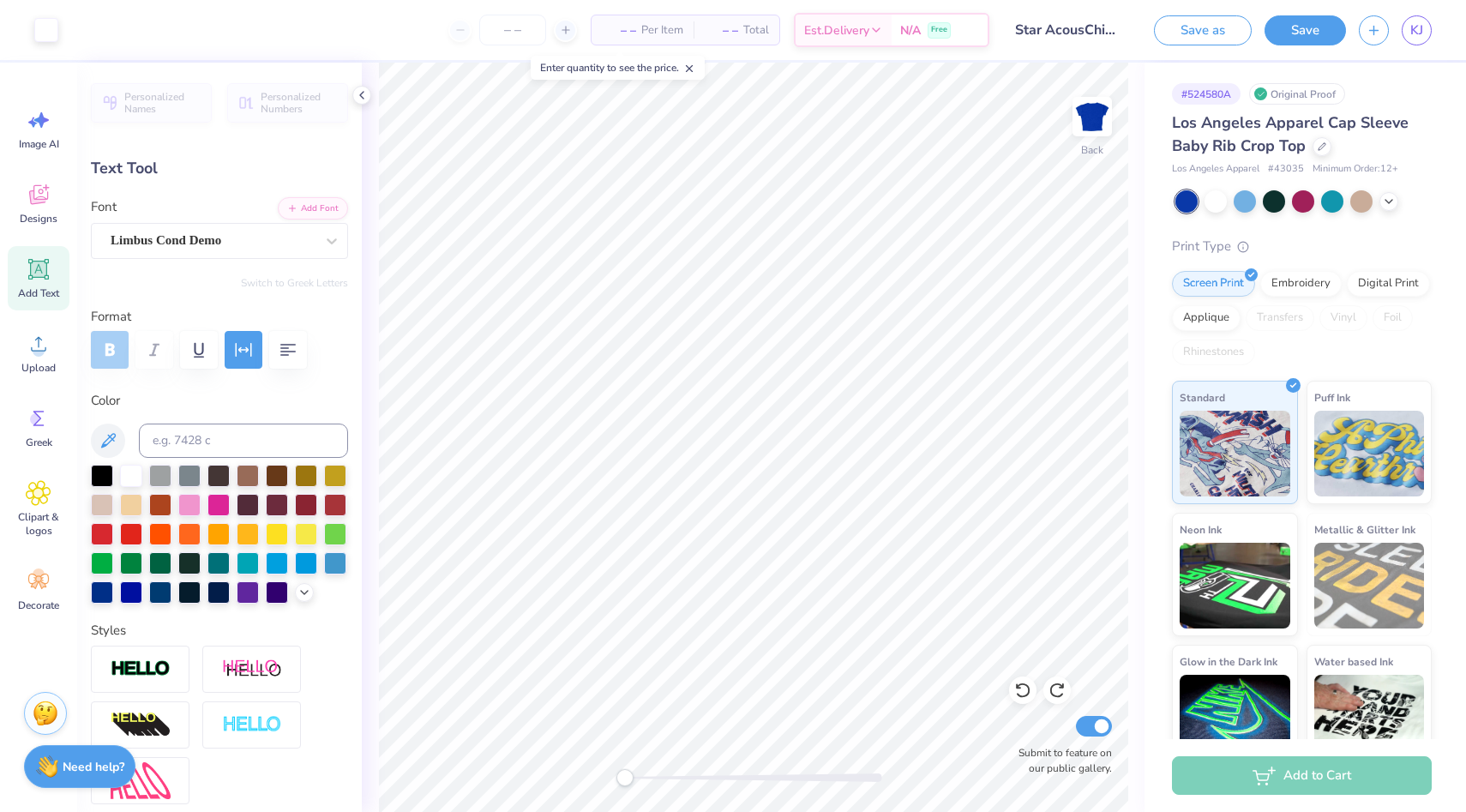
click at [613, 25] on span "– –" at bounding box center [619, 31] width 35 height 18
click at [520, 26] on input "number" at bounding box center [512, 30] width 66 height 31
click at [564, 28] on icon at bounding box center [565, 29] width 12 height 12
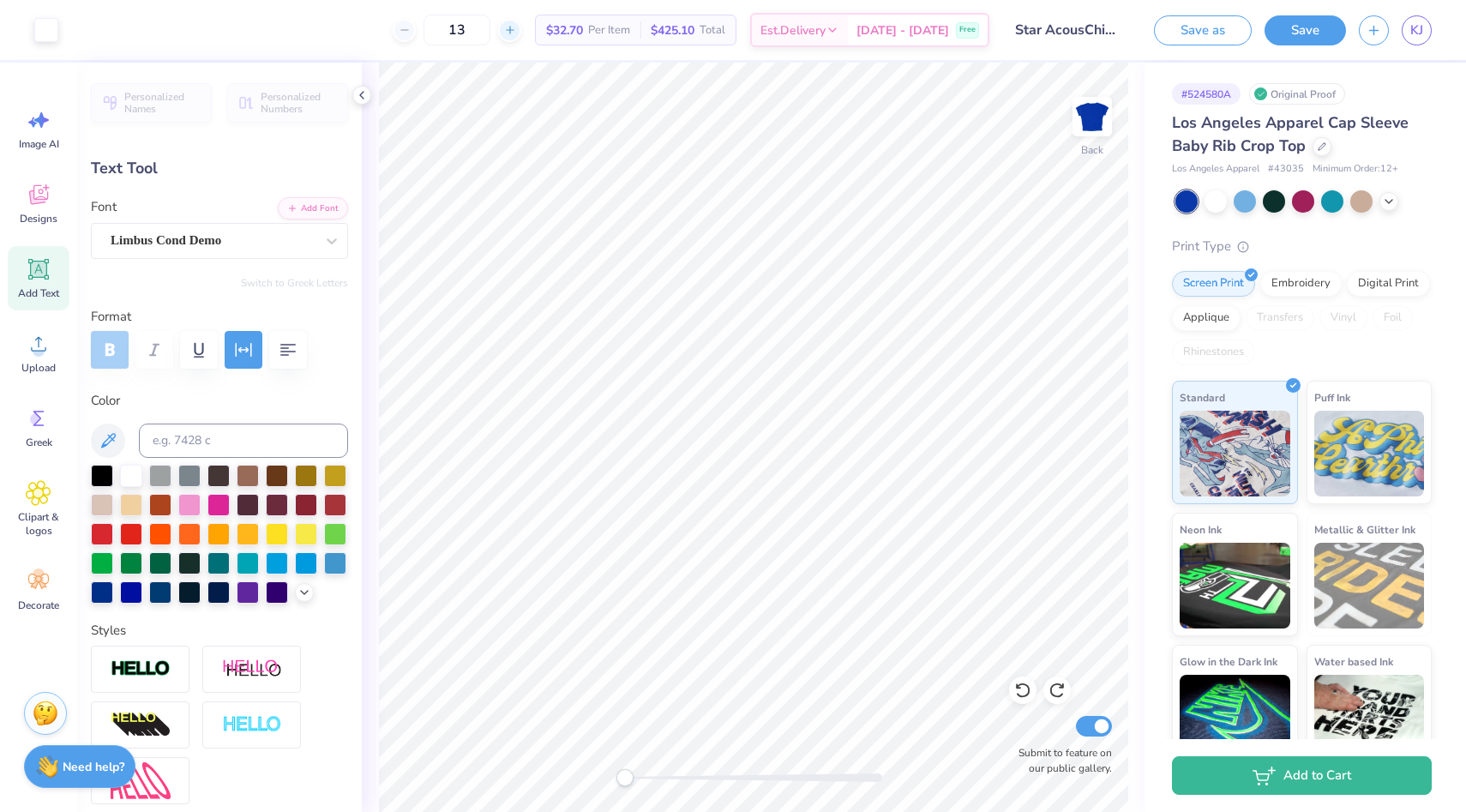
click at [516, 33] on icon at bounding box center [510, 29] width 12 height 12
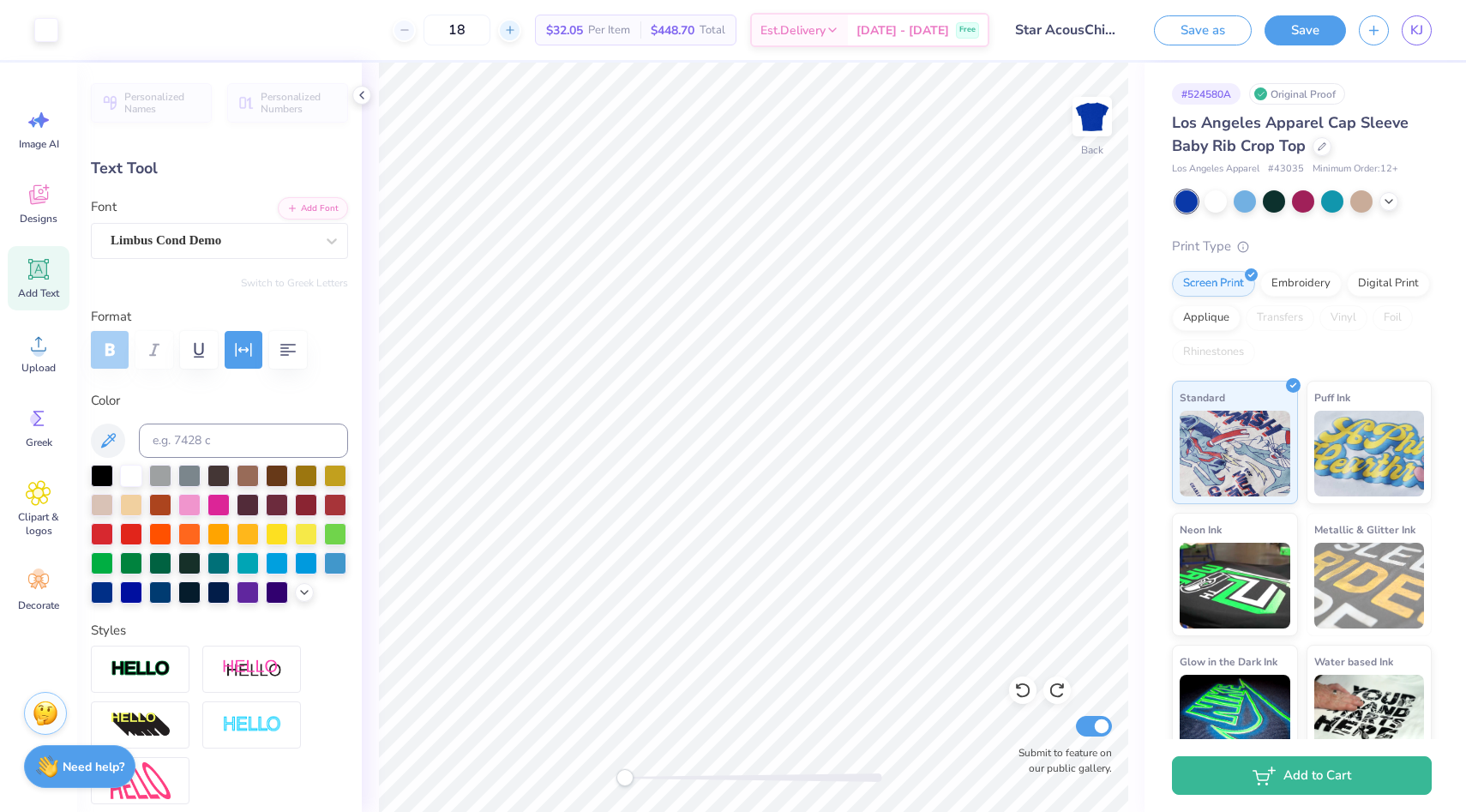
click at [522, 33] on div "18" at bounding box center [456, 30] width 128 height 31
click at [516, 33] on icon at bounding box center [510, 29] width 12 height 12
type input "19"
click at [46, 36] on div at bounding box center [46, 28] width 24 height 24
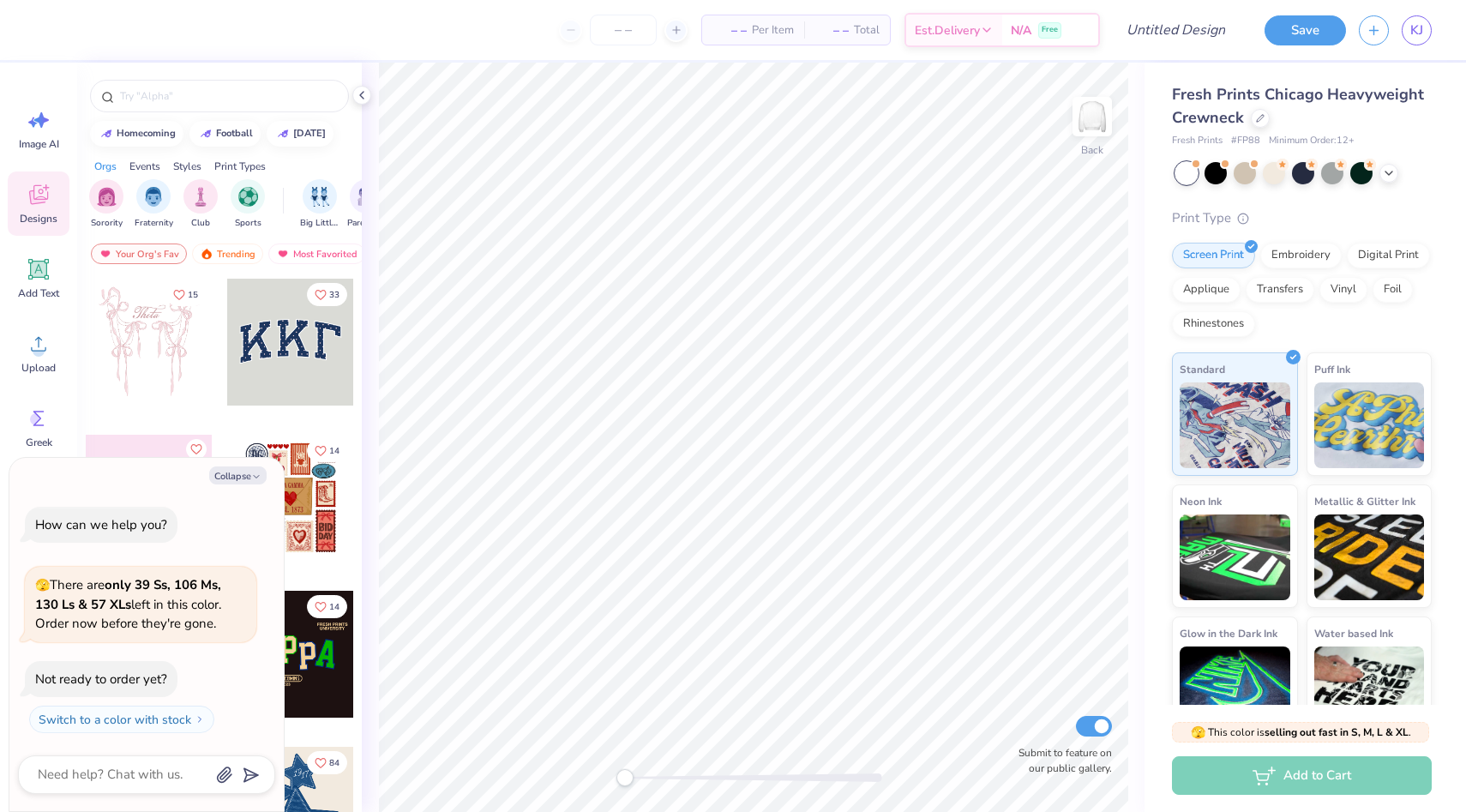
click at [322, 537] on div at bounding box center [290, 497] width 127 height 127
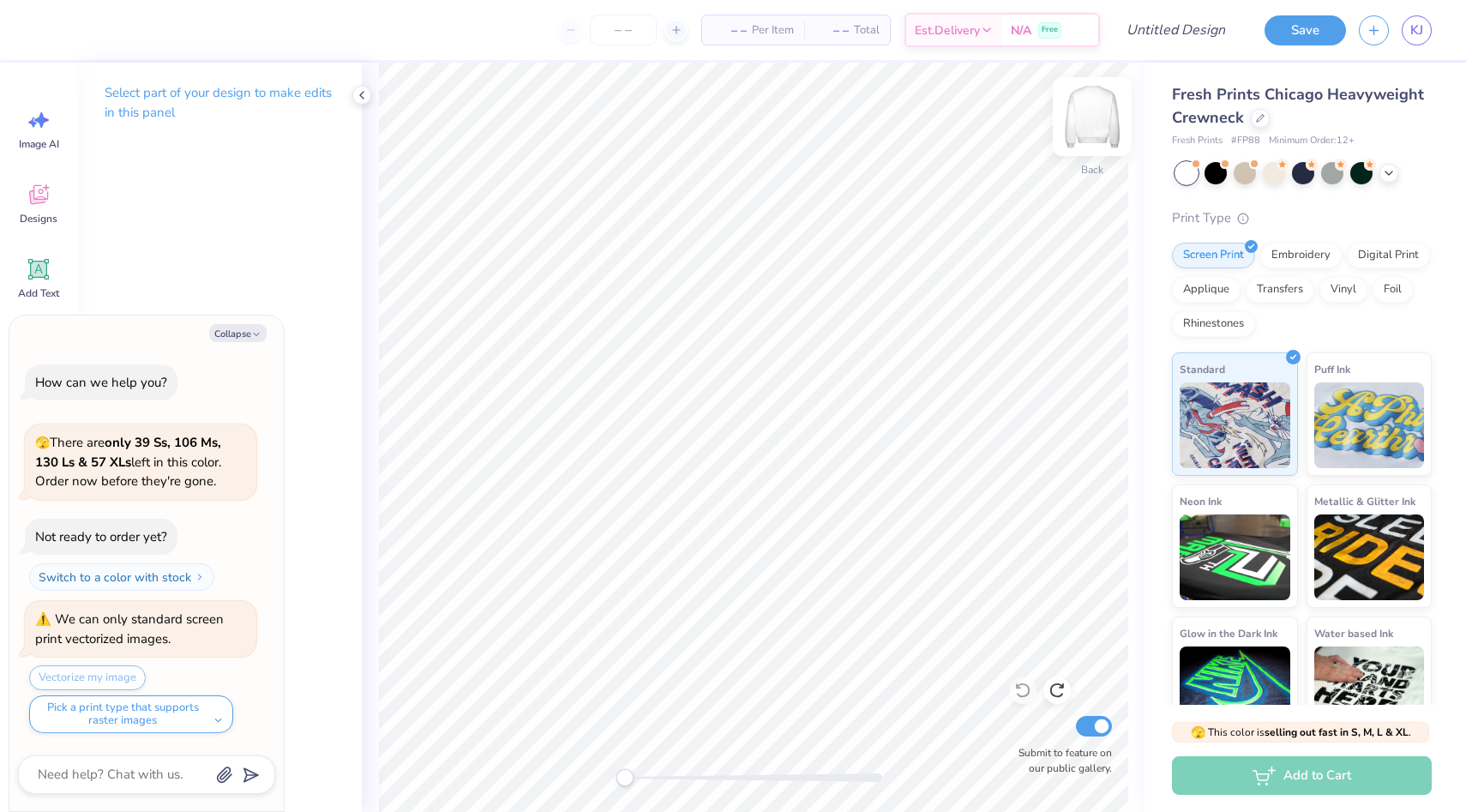
click at [1074, 125] on div at bounding box center [1092, 117] width 79 height 79
click at [261, 330] on button "Collapse" at bounding box center [238, 333] width 57 height 18
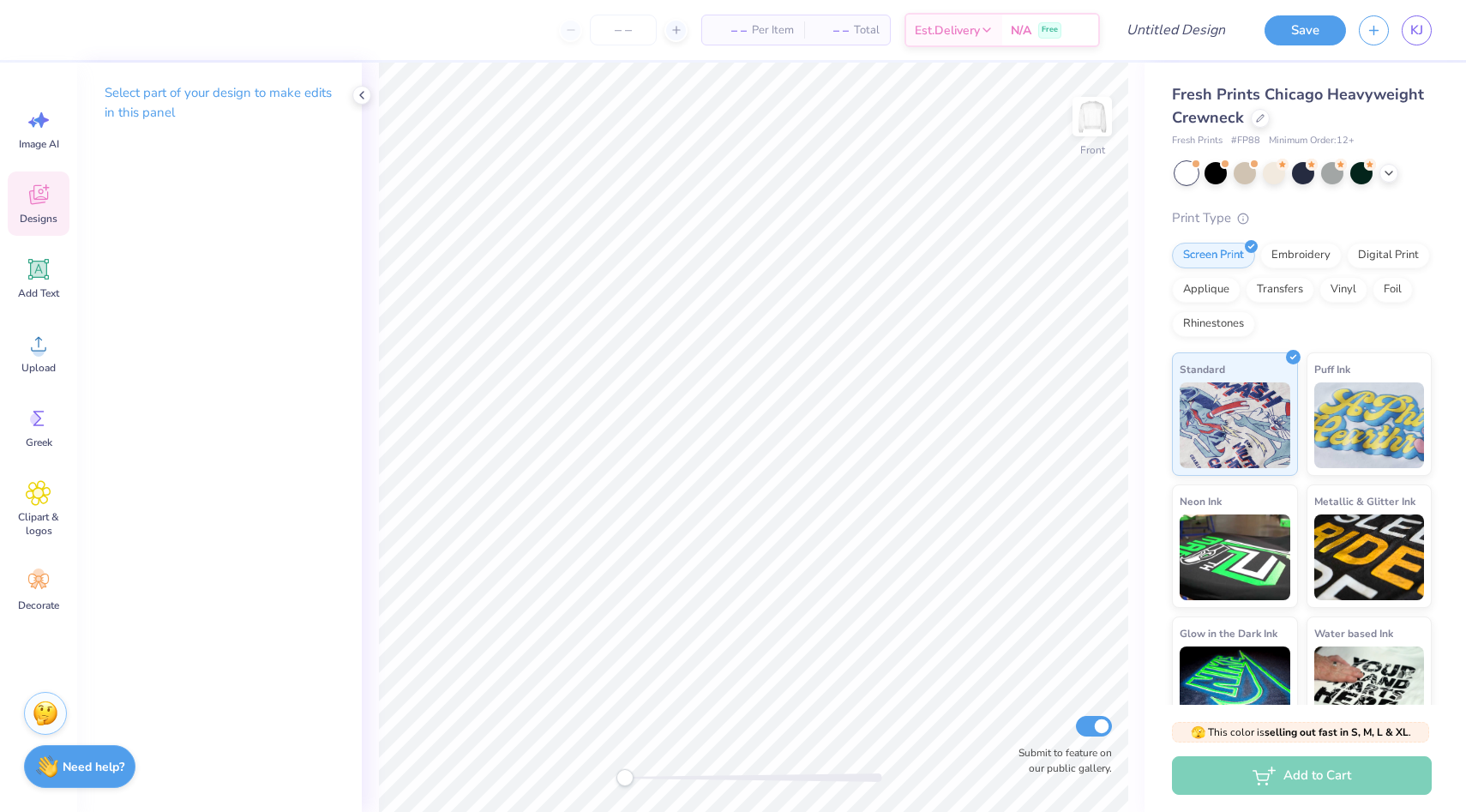
click at [38, 206] on icon at bounding box center [38, 195] width 25 height 25
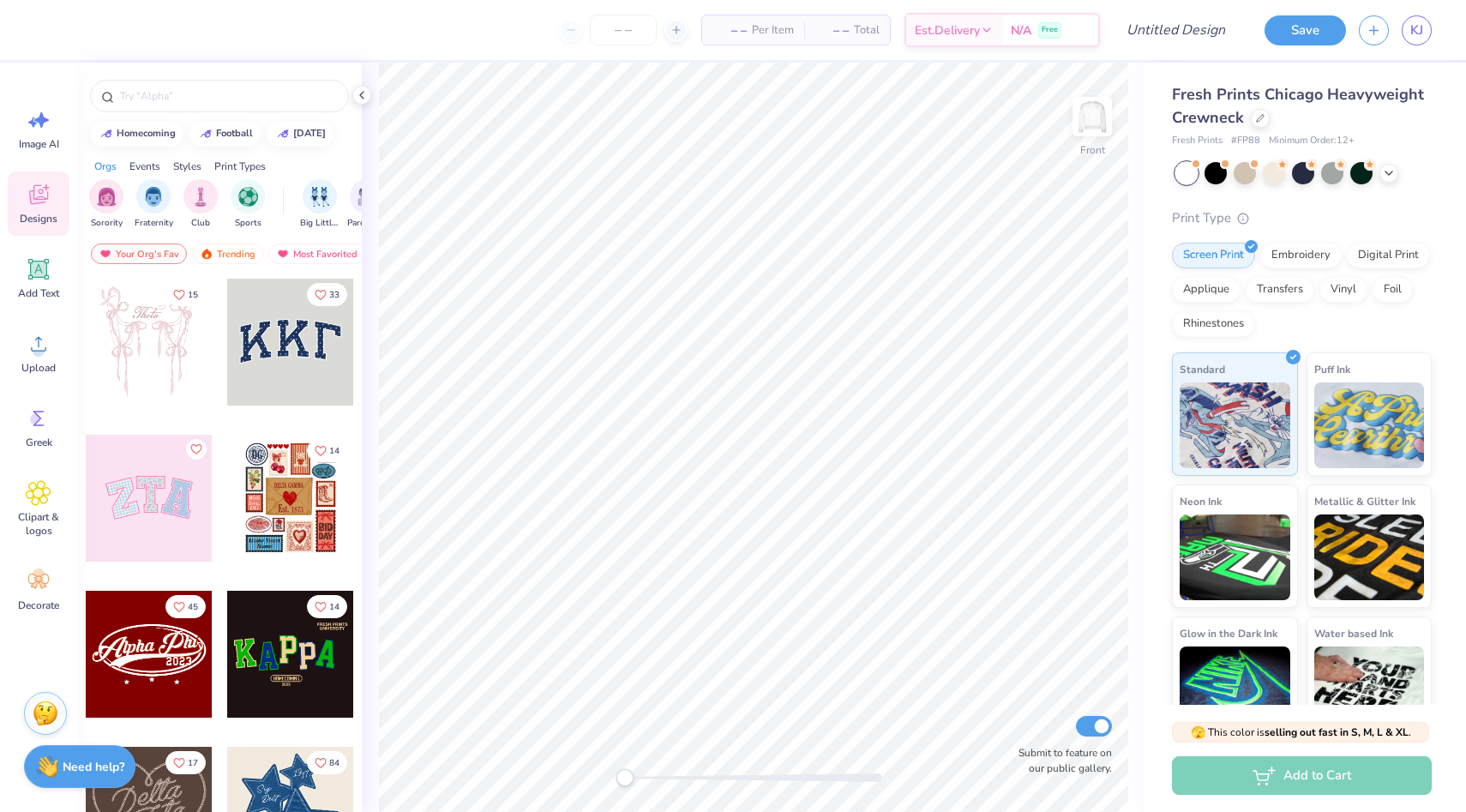
click at [298, 513] on div at bounding box center [290, 497] width 127 height 127
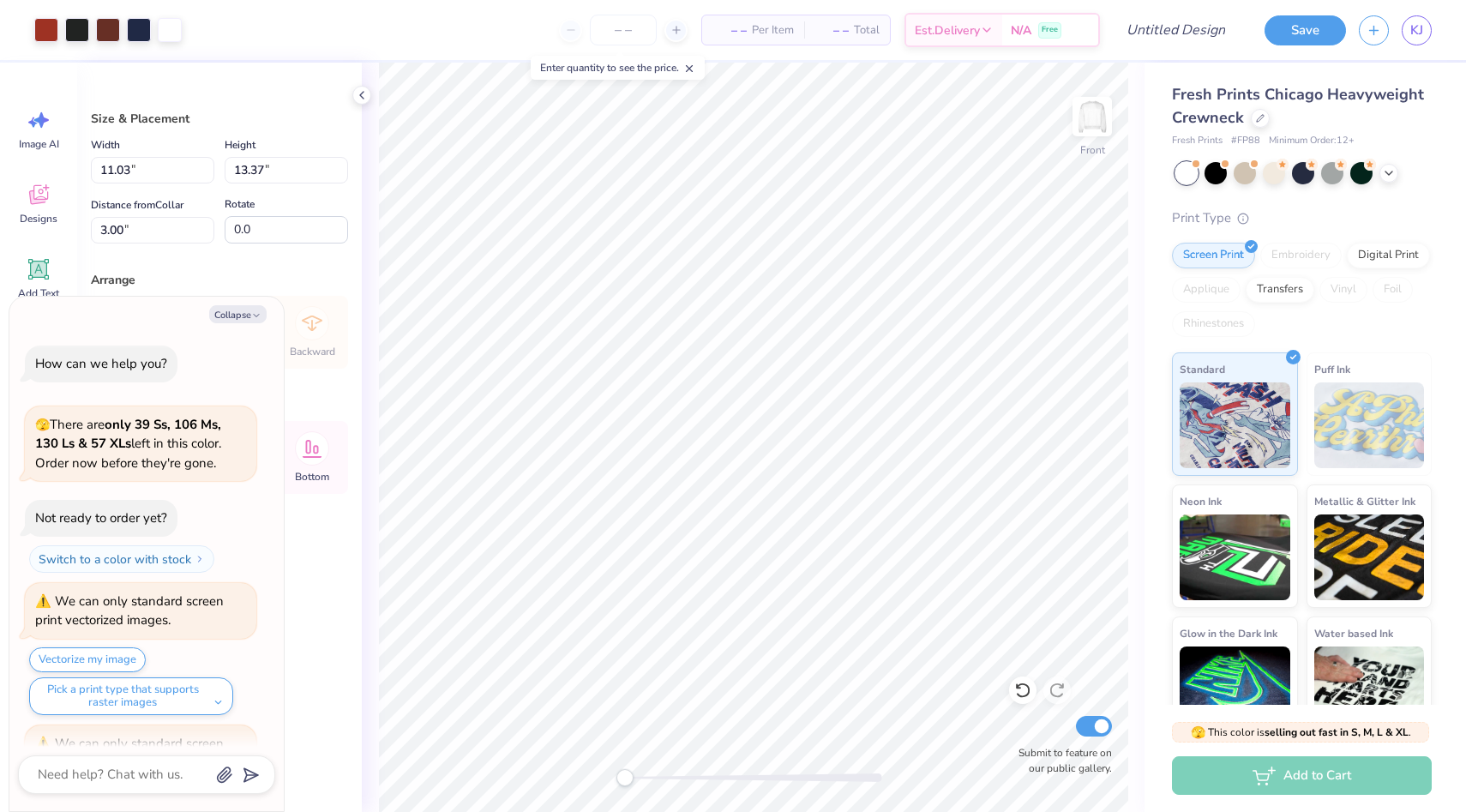
type textarea "x"
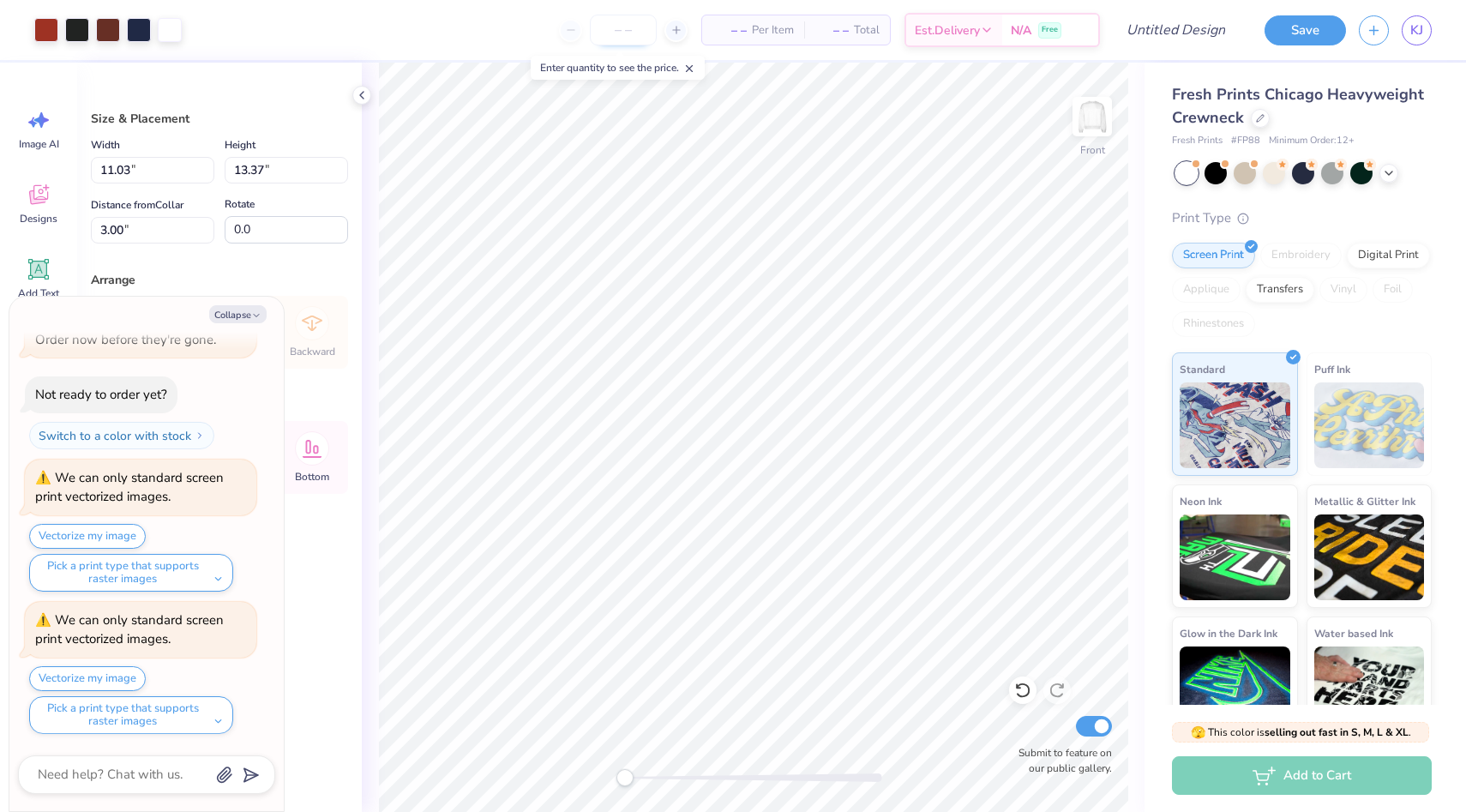
click at [623, 39] on input "number" at bounding box center [623, 30] width 66 height 31
type input "1"
type textarea "x"
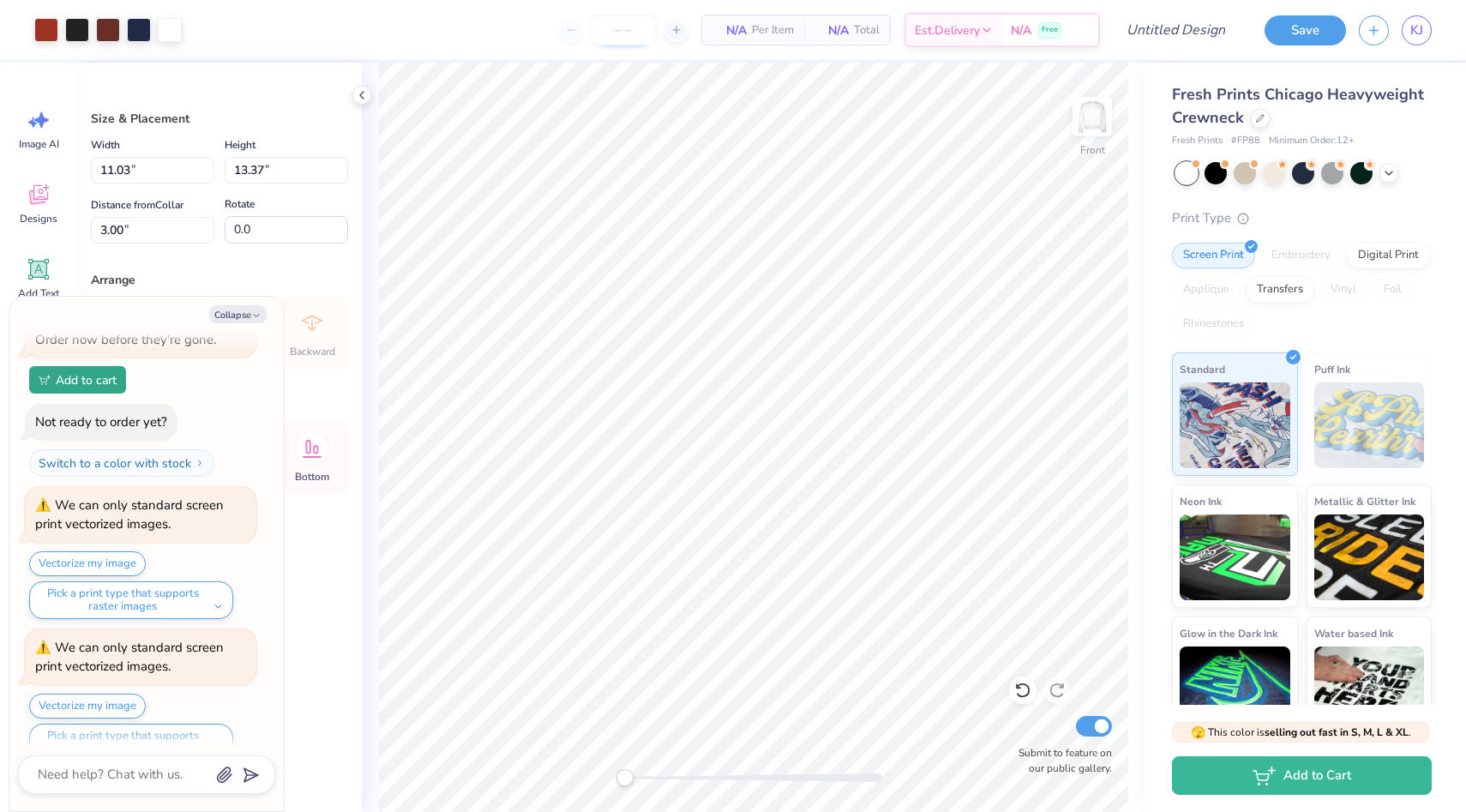
type textarea "x"
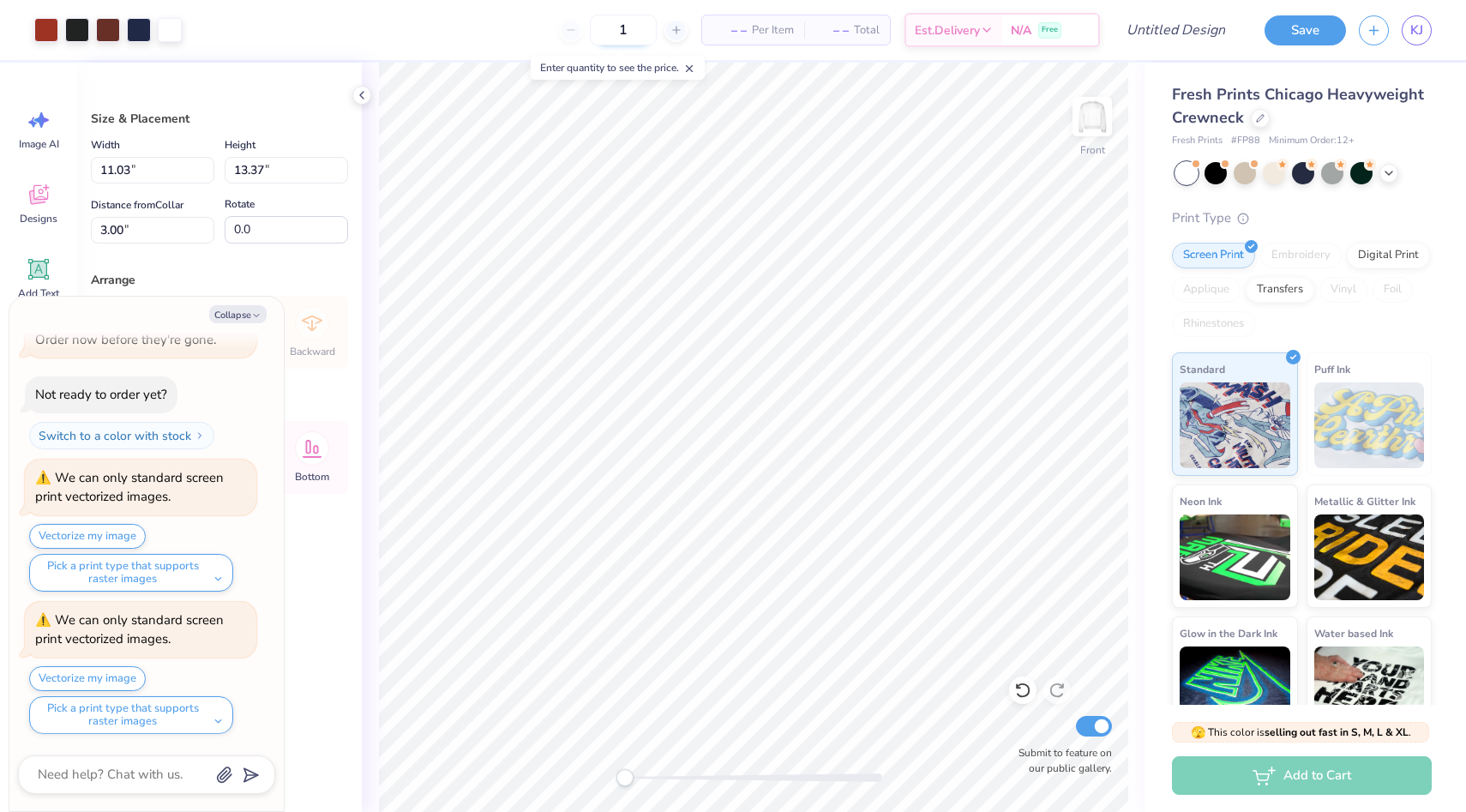
type input "10"
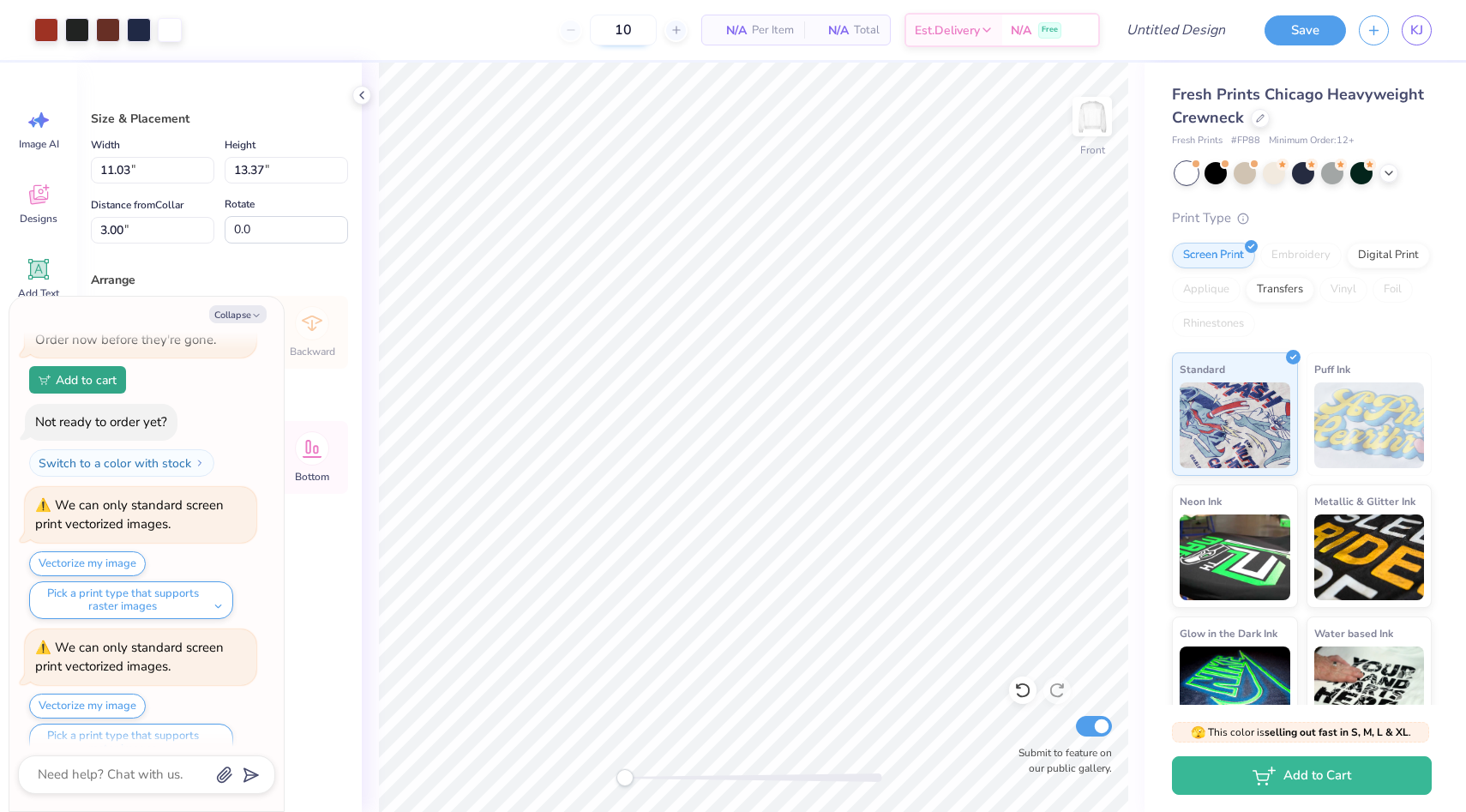
type textarea "x"
type input "1"
type textarea "x"
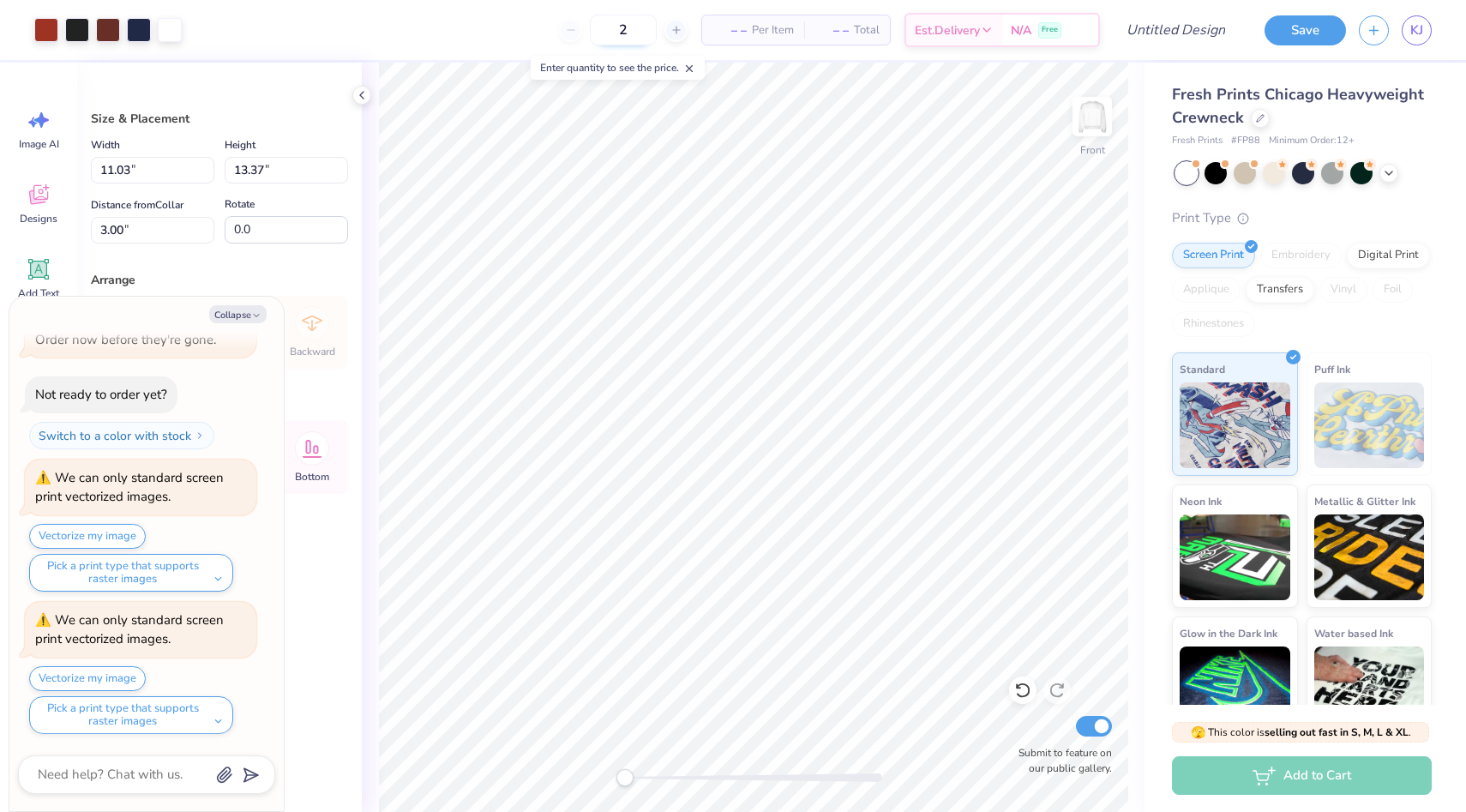
type input "20"
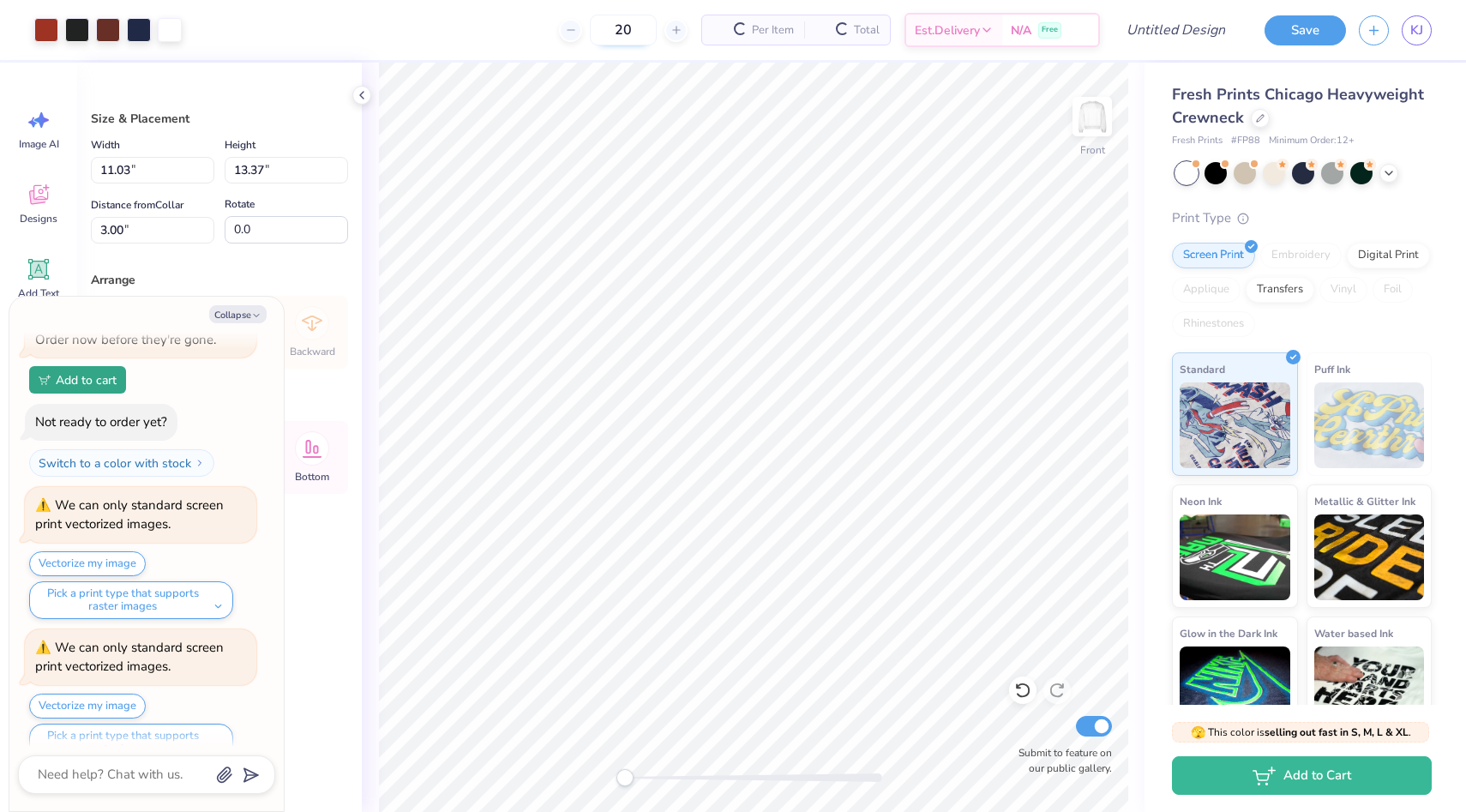
type textarea "x"
type input "20"
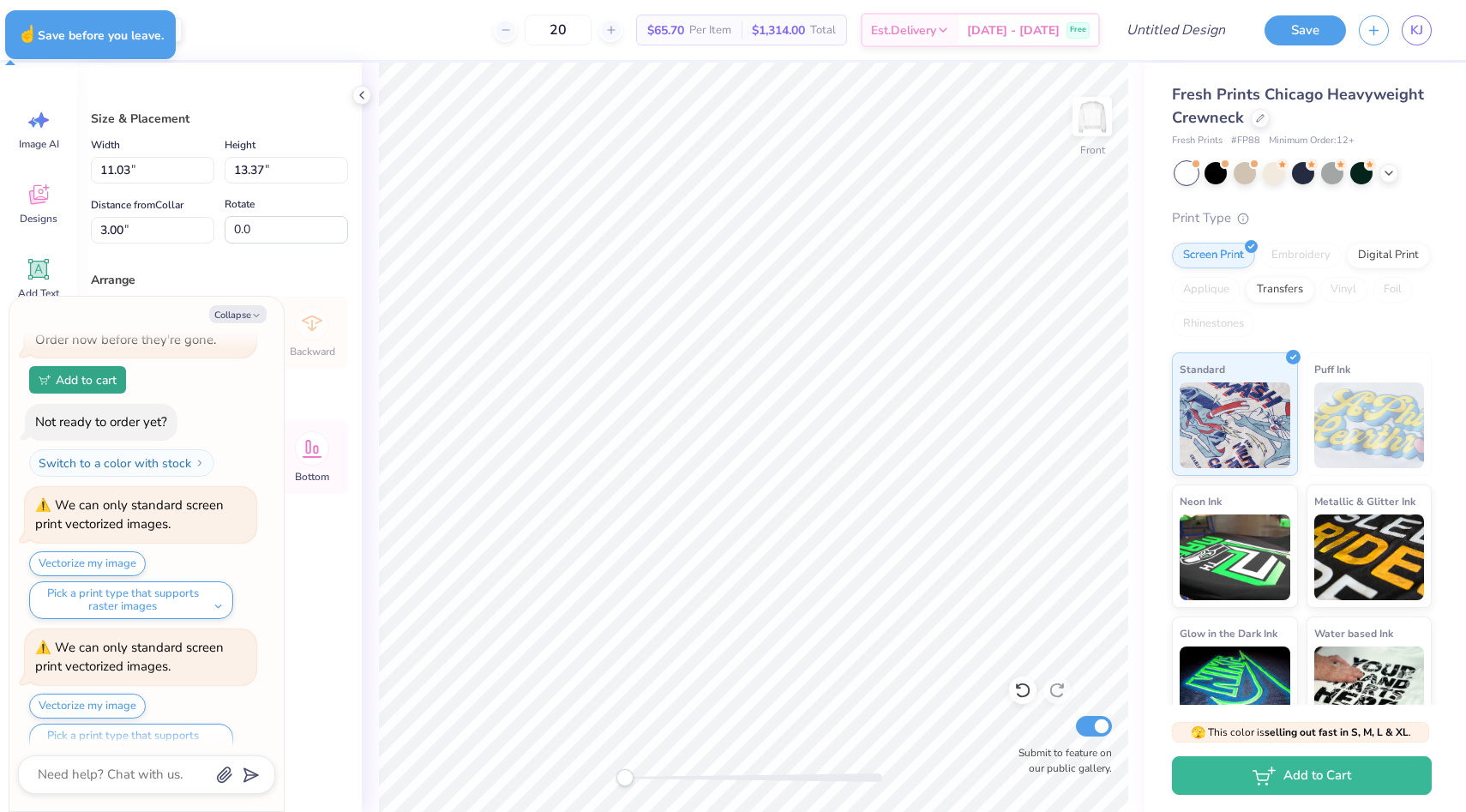
type textarea "x"
